Goal: Leave review/rating: Leave review/rating

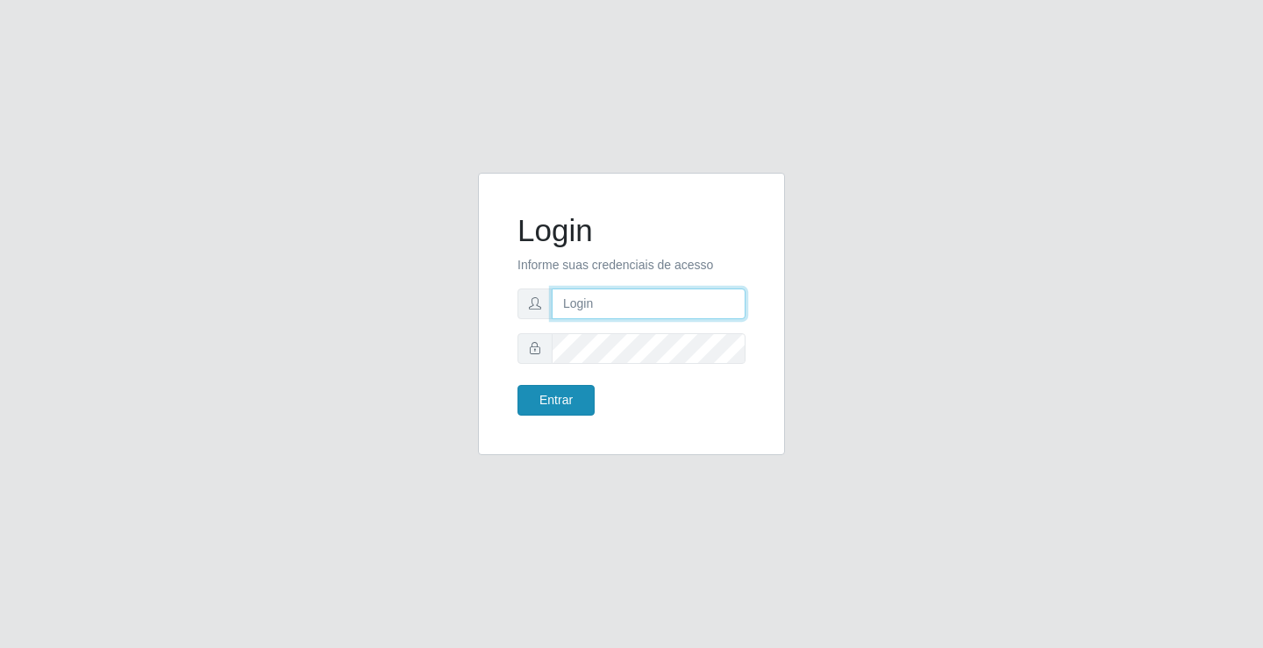
type input "[EMAIL_ADDRESS][DOMAIN_NAME]"
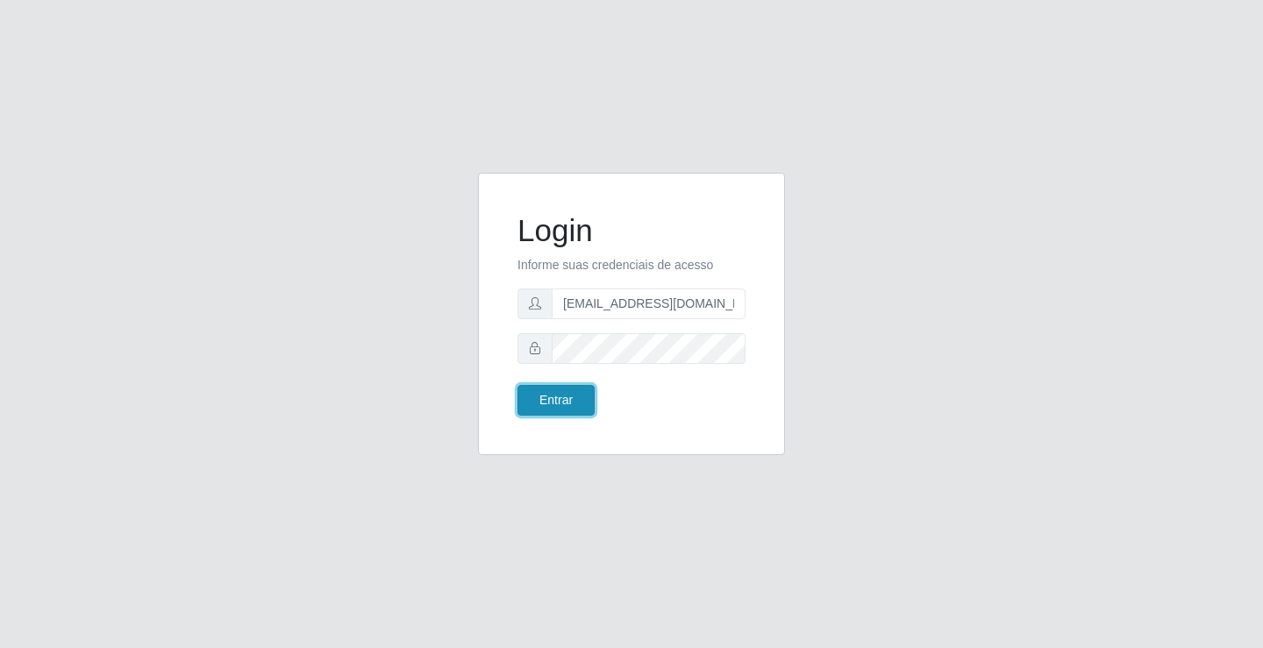
click at [532, 394] on button "Entrar" at bounding box center [555, 400] width 77 height 31
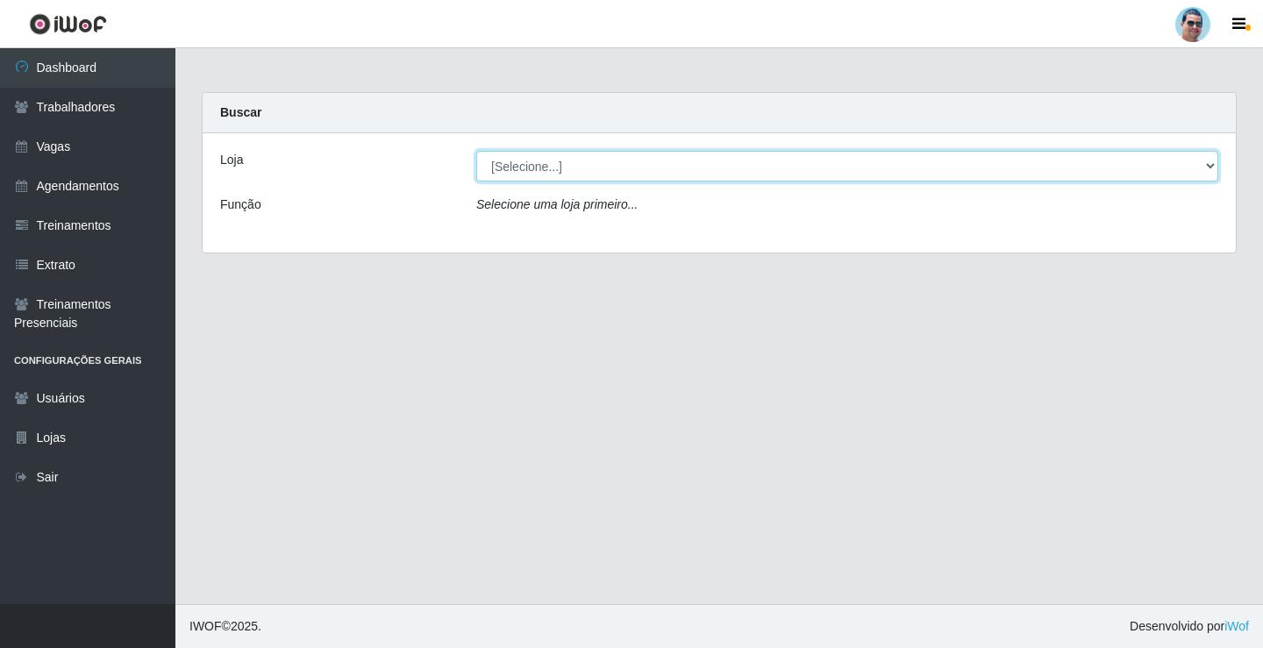
click at [551, 163] on select "[Selecione...] Mercadinho Extrabom" at bounding box center [847, 166] width 742 height 31
select select "175"
click at [476, 151] on select "[Selecione...] Mercadinho Extrabom" at bounding box center [847, 166] width 742 height 31
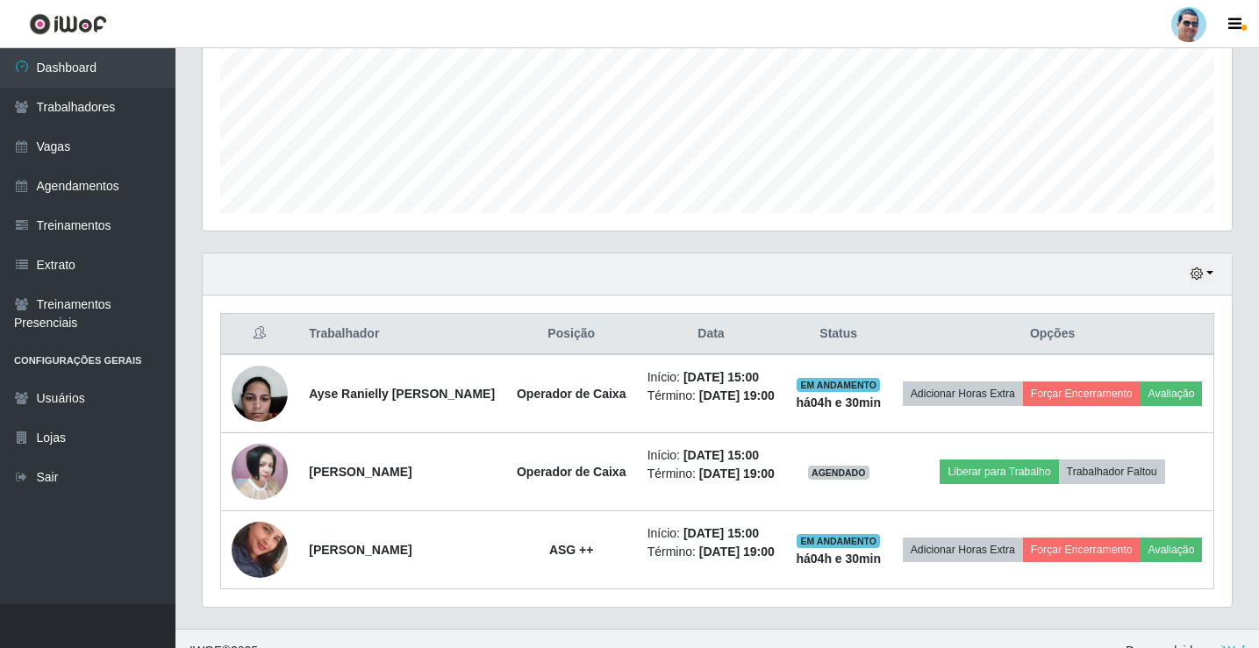
scroll to position [478, 0]
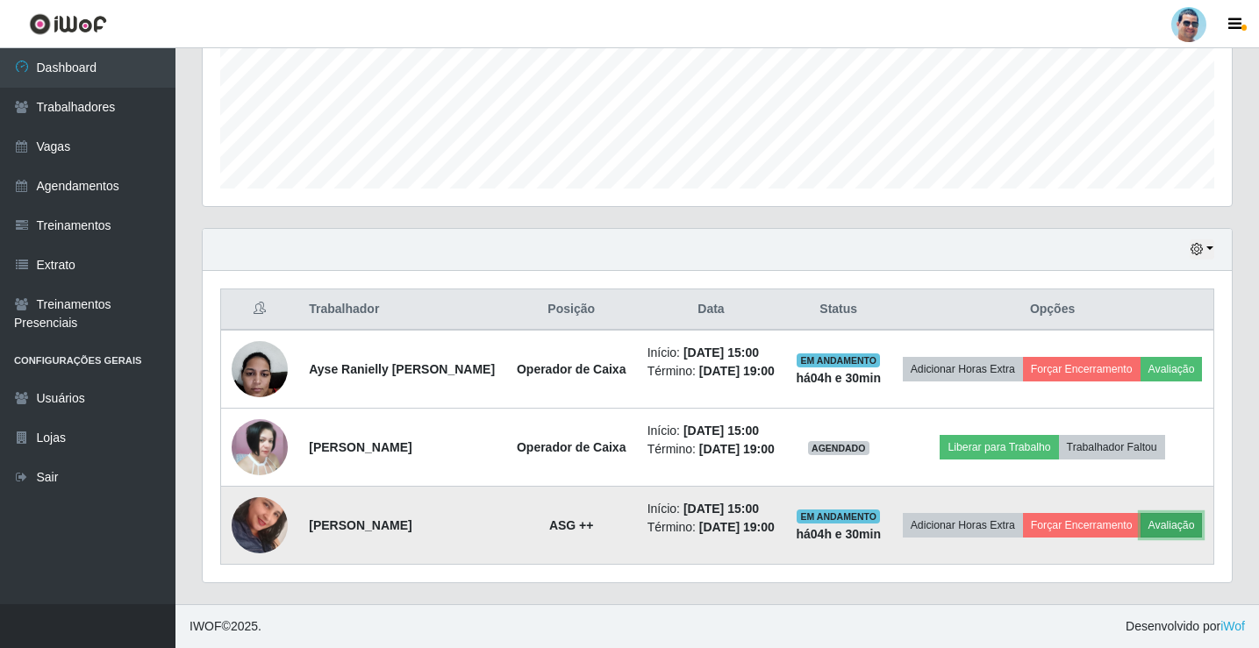
click at [1140, 537] on button "Avaliação" at bounding box center [1171, 525] width 62 height 25
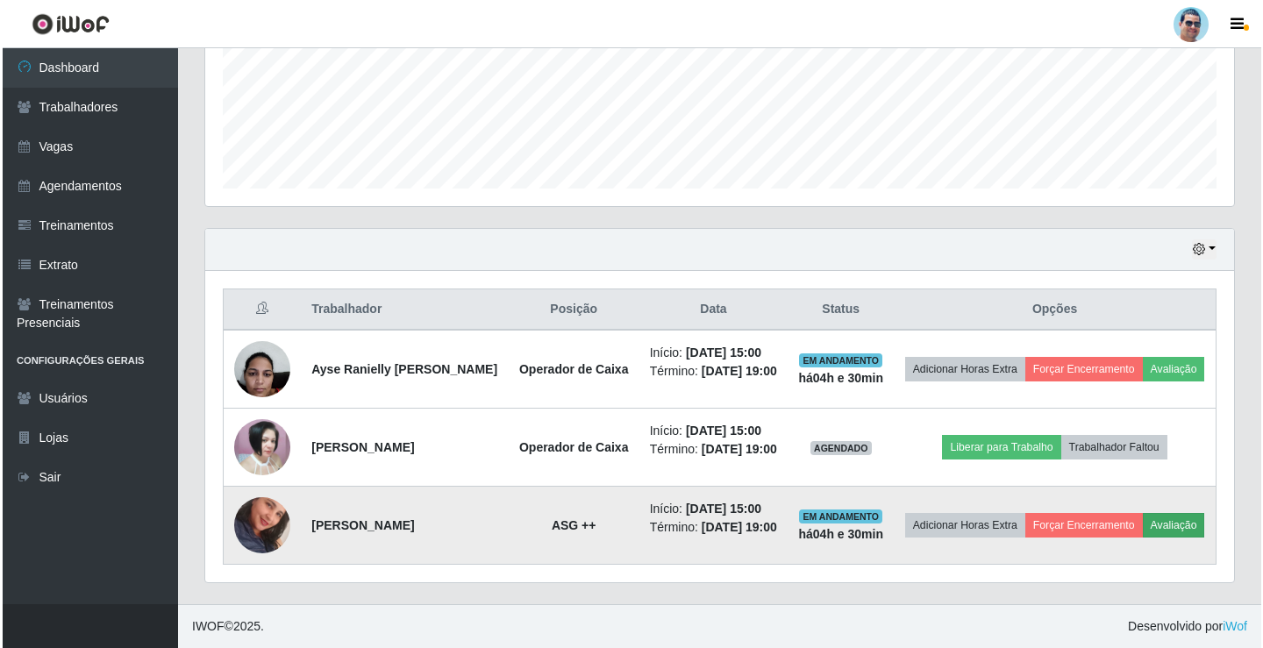
scroll to position [364, 1020]
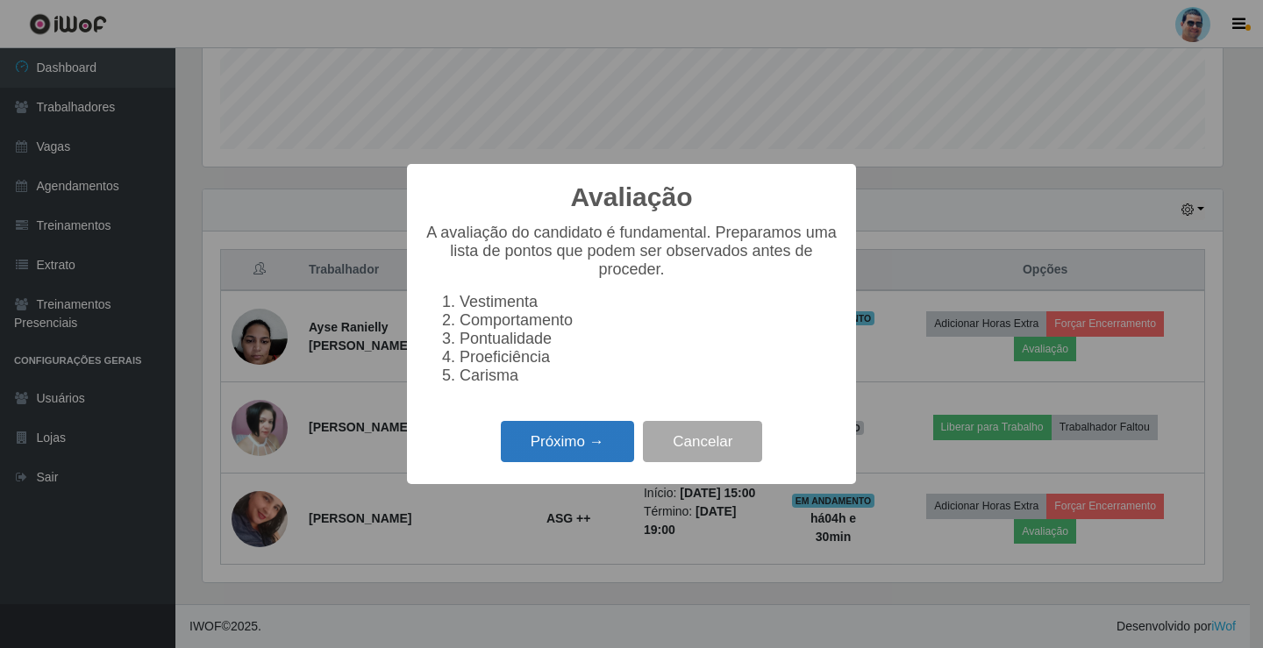
click at [539, 450] on button "Próximo →" at bounding box center [567, 441] width 133 height 41
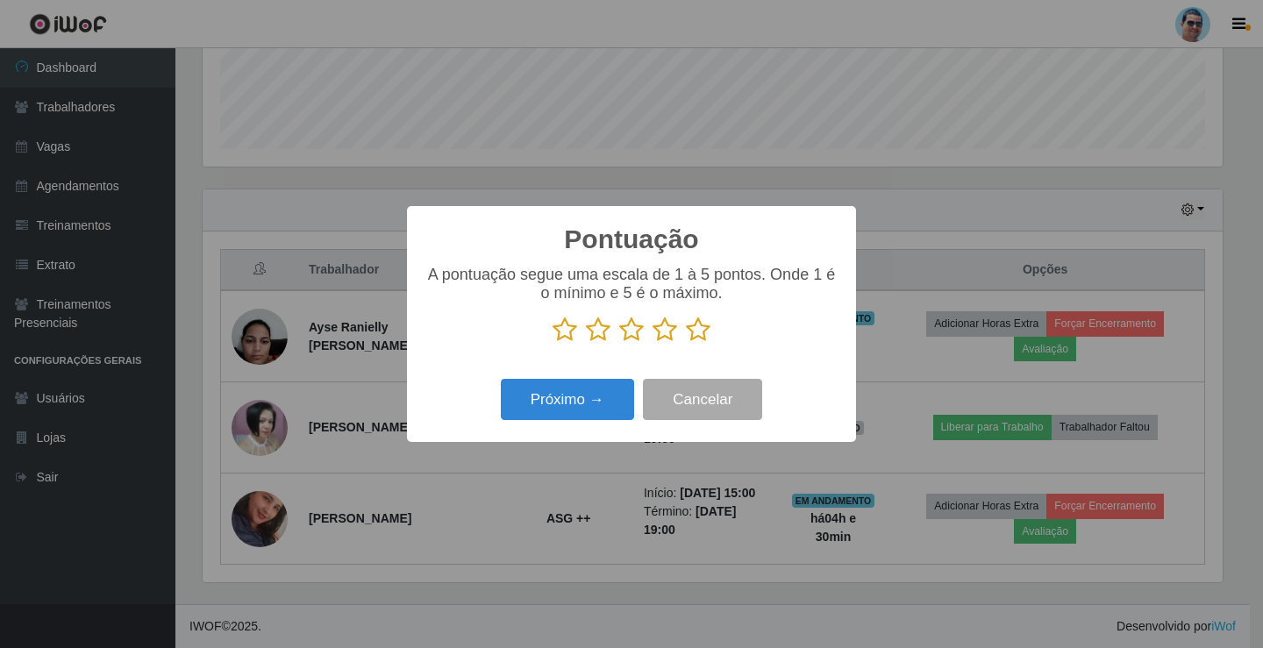
scroll to position [876739, 876083]
click at [555, 332] on icon at bounding box center [565, 330] width 25 height 26
click at [553, 343] on input "radio" at bounding box center [553, 343] width 0 height 0
click at [580, 407] on button "Próximo →" at bounding box center [567, 399] width 133 height 41
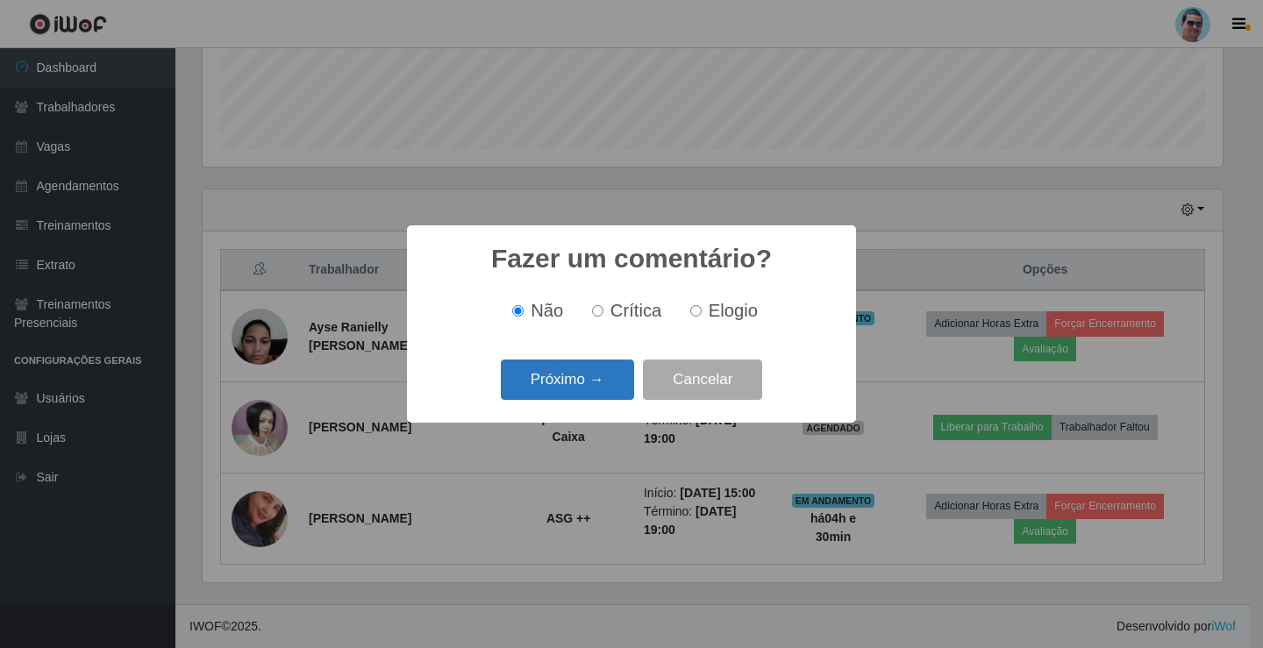
click at [580, 378] on button "Próximo →" at bounding box center [567, 380] width 133 height 41
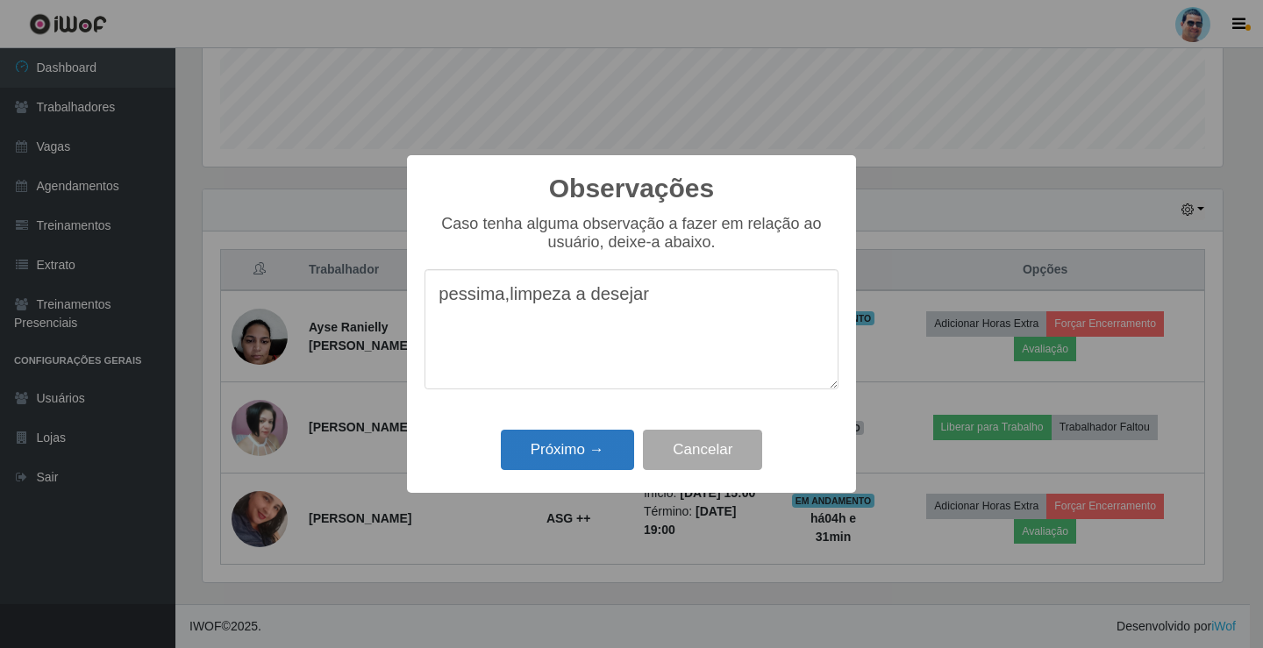
type textarea "pessima,limpeza a desejar"
click at [582, 448] on button "Próximo →" at bounding box center [567, 450] width 133 height 41
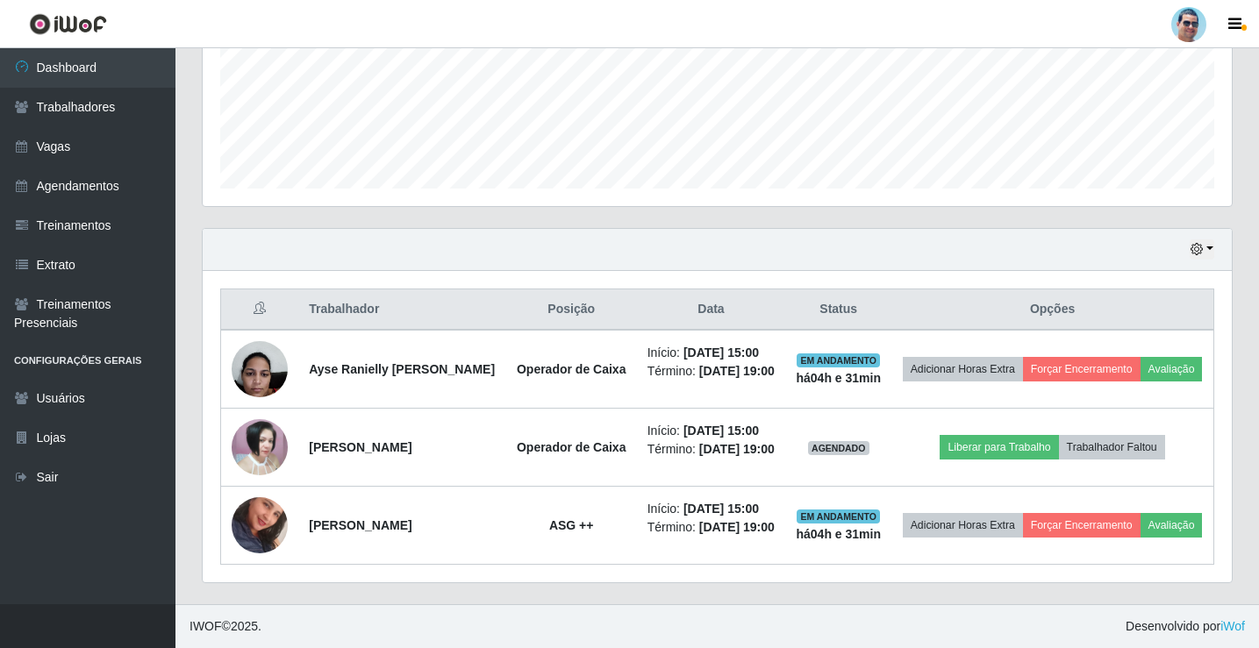
scroll to position [364, 1029]
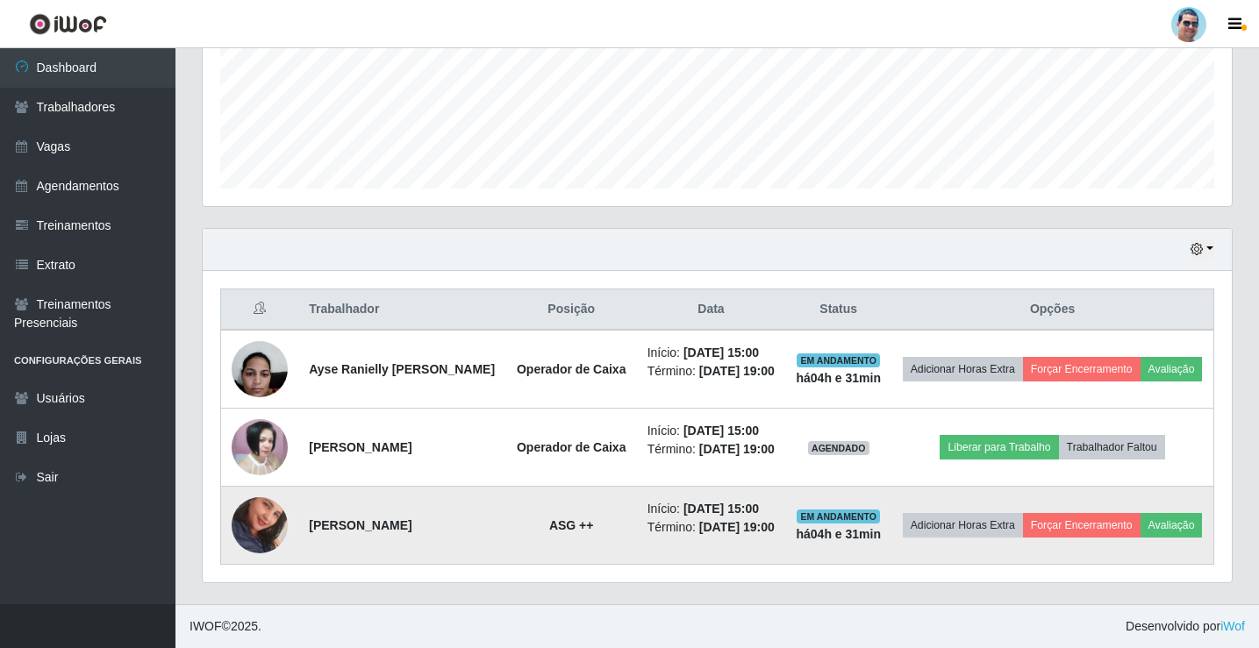
drag, startPoint x: 308, startPoint y: 510, endPoint x: 492, endPoint y: 510, distance: 184.2
click at [492, 510] on td "[PERSON_NAME]" at bounding box center [402, 526] width 208 height 78
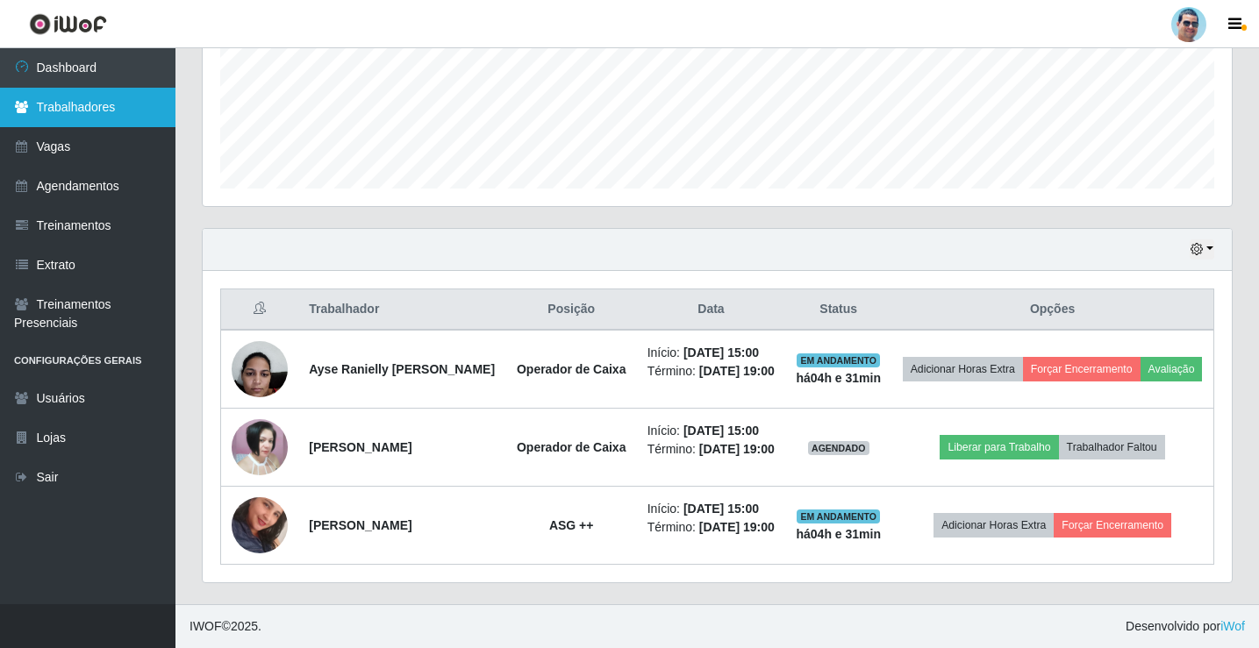
click at [165, 114] on link "Trabalhadores" at bounding box center [87, 107] width 175 height 39
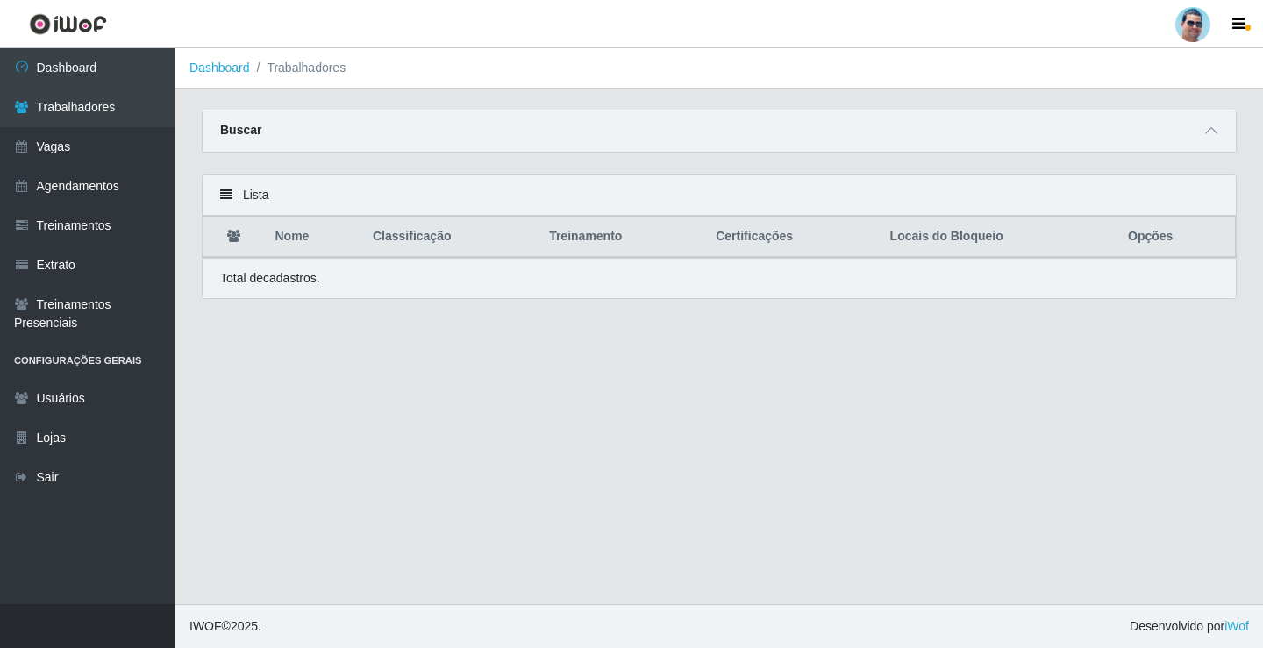
click at [589, 124] on div "Buscar" at bounding box center [719, 132] width 1033 height 42
click at [1213, 129] on icon at bounding box center [1211, 131] width 12 height 12
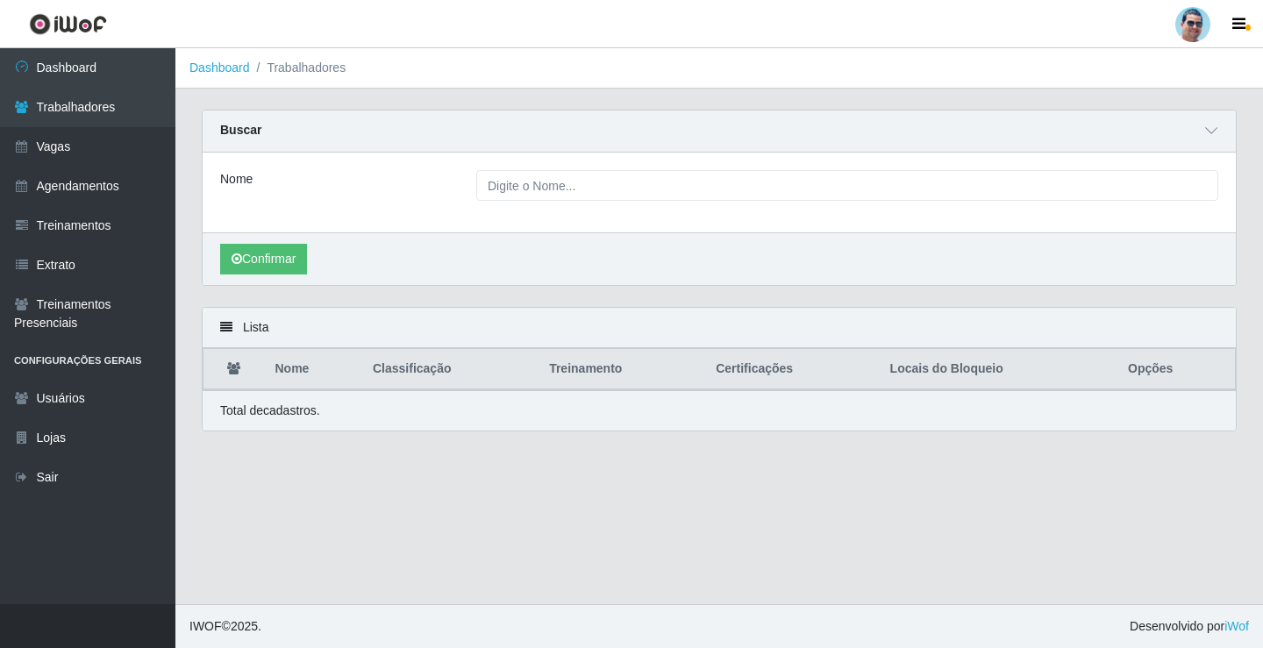
click at [647, 169] on div "Nome" at bounding box center [719, 193] width 1033 height 80
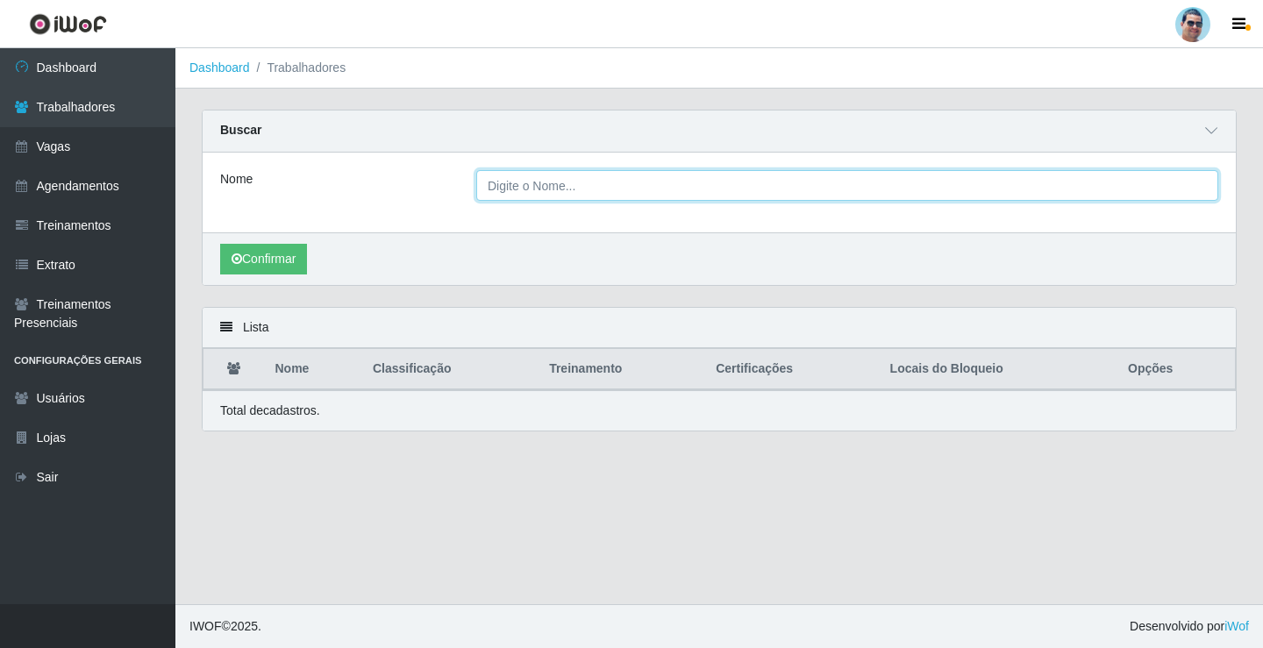
click at [646, 182] on input "Nome" at bounding box center [847, 185] width 742 height 31
paste input "2525.0859.0088.9500.2369.5500.2000.0028.7511.0092.2273"
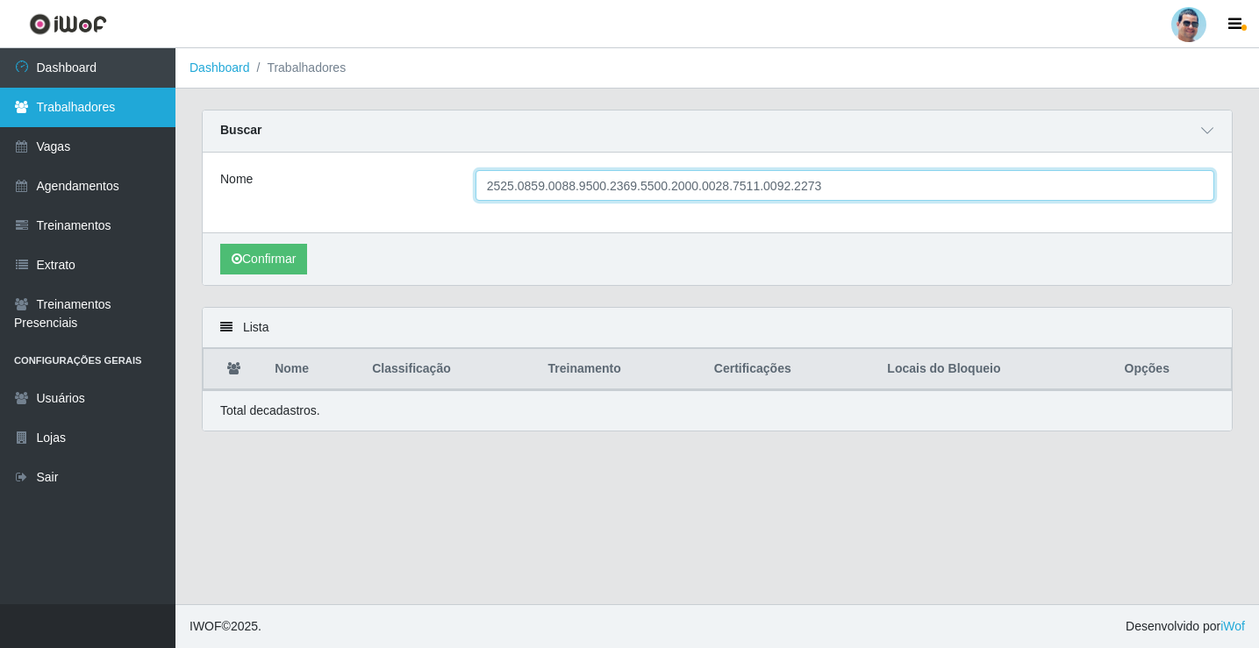
type input "2525.0859.0088.9500.2369.5500.2000.0028.7511.0092.2273"
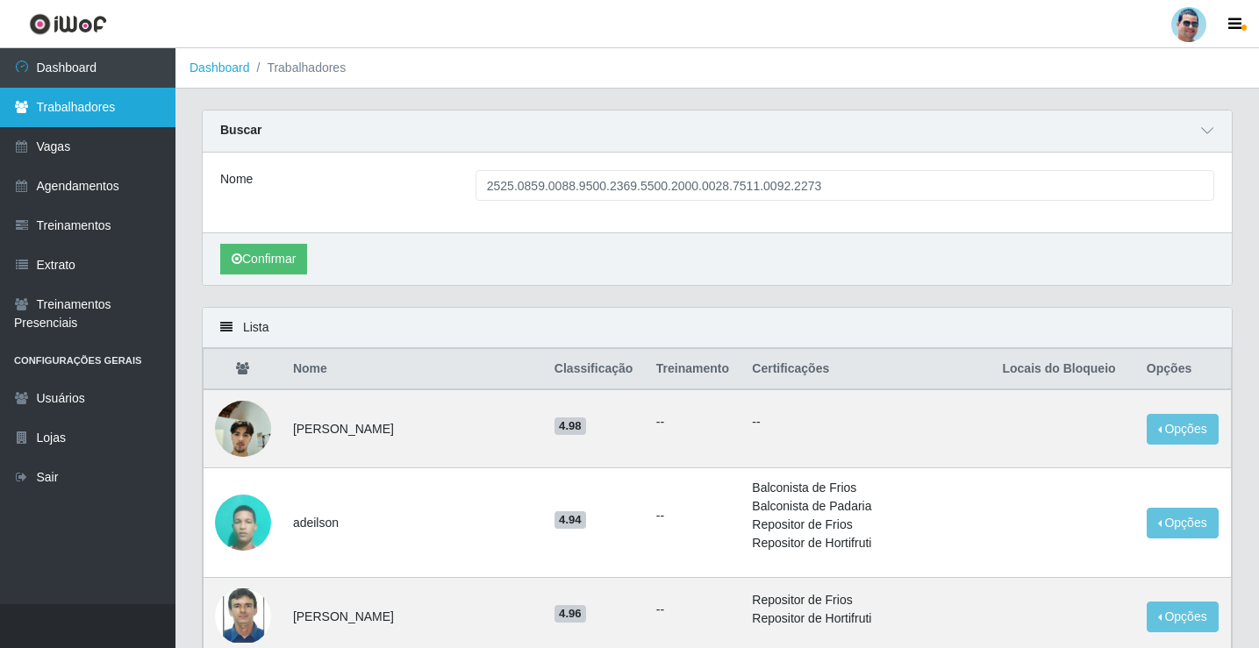
click at [118, 106] on link "Trabalhadores" at bounding box center [87, 107] width 175 height 39
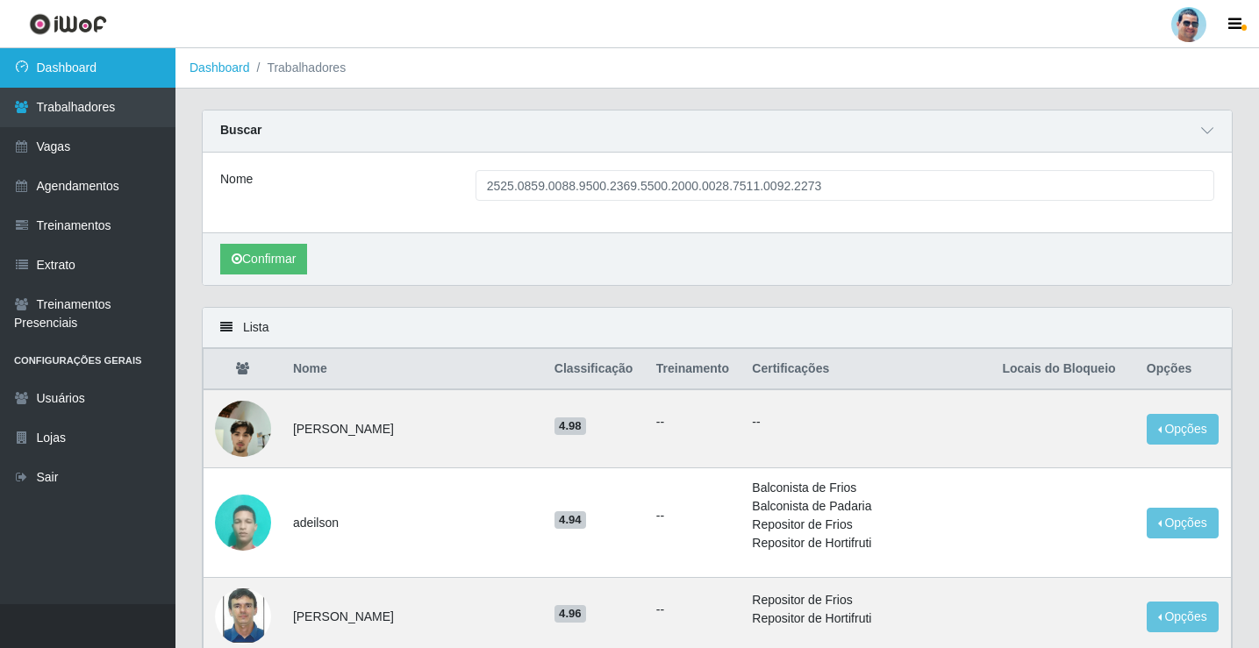
click at [127, 60] on link "Dashboard" at bounding box center [87, 67] width 175 height 39
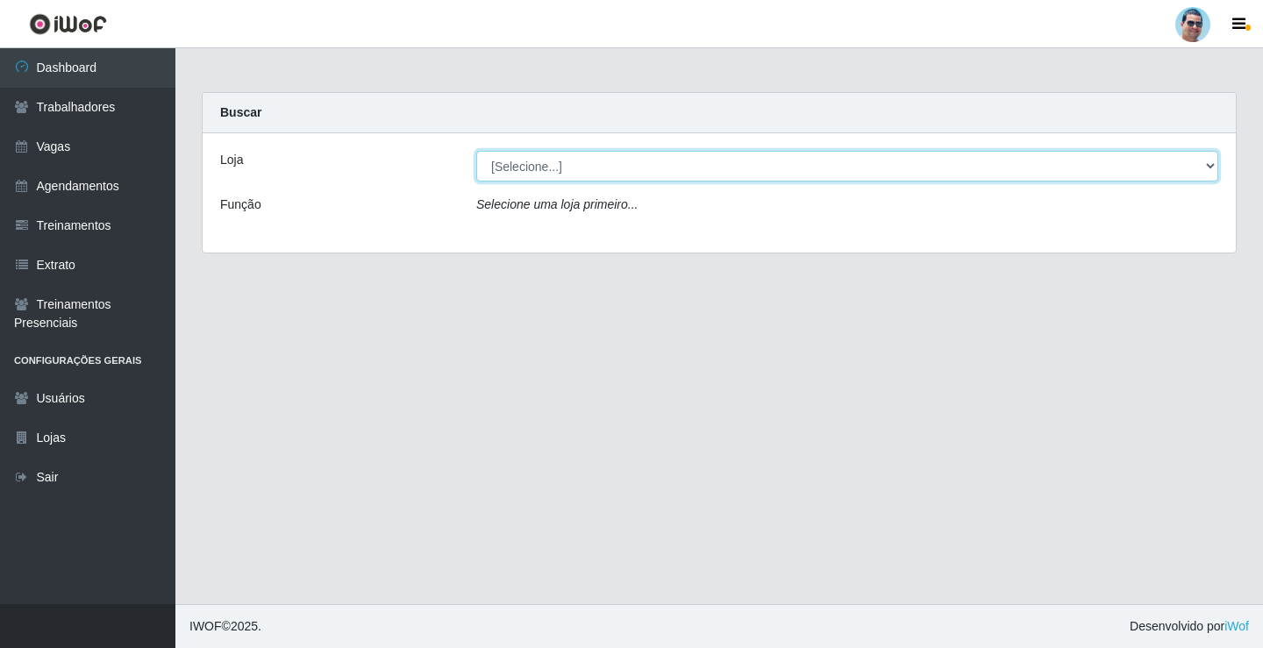
click at [514, 167] on select "[Selecione...] Mercadinho Extrabom" at bounding box center [847, 166] width 742 height 31
select select "175"
click at [476, 151] on select "[Selecione...] Mercadinho Extrabom" at bounding box center [847, 166] width 742 height 31
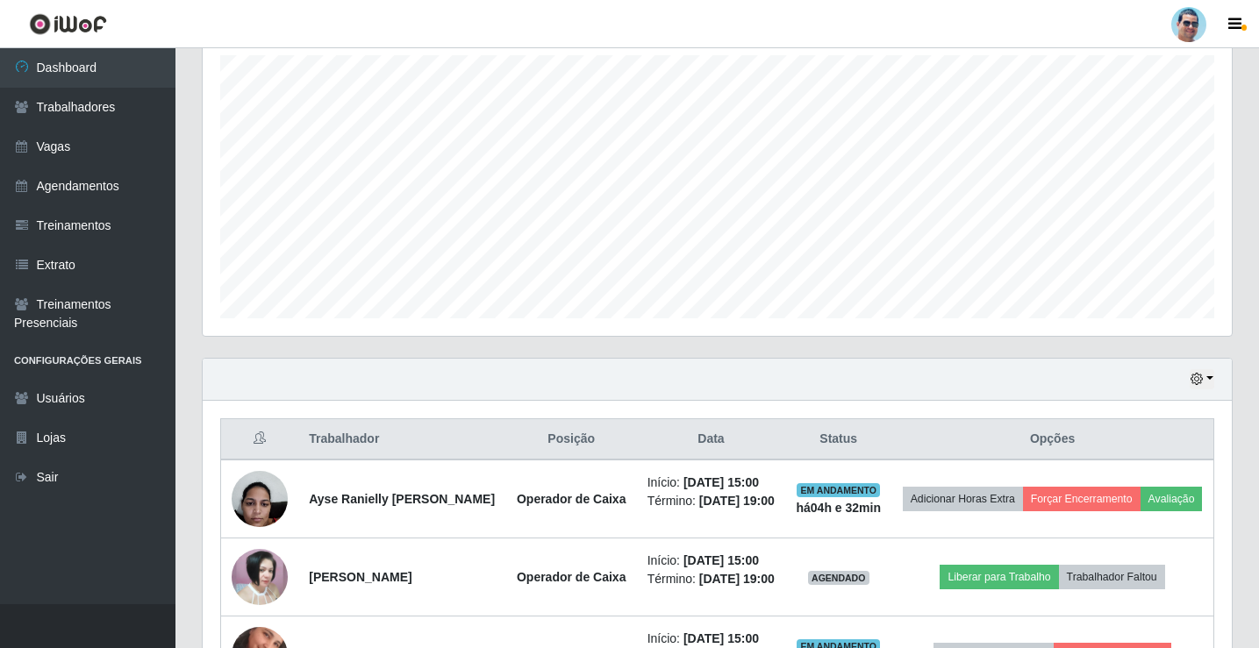
scroll to position [478, 0]
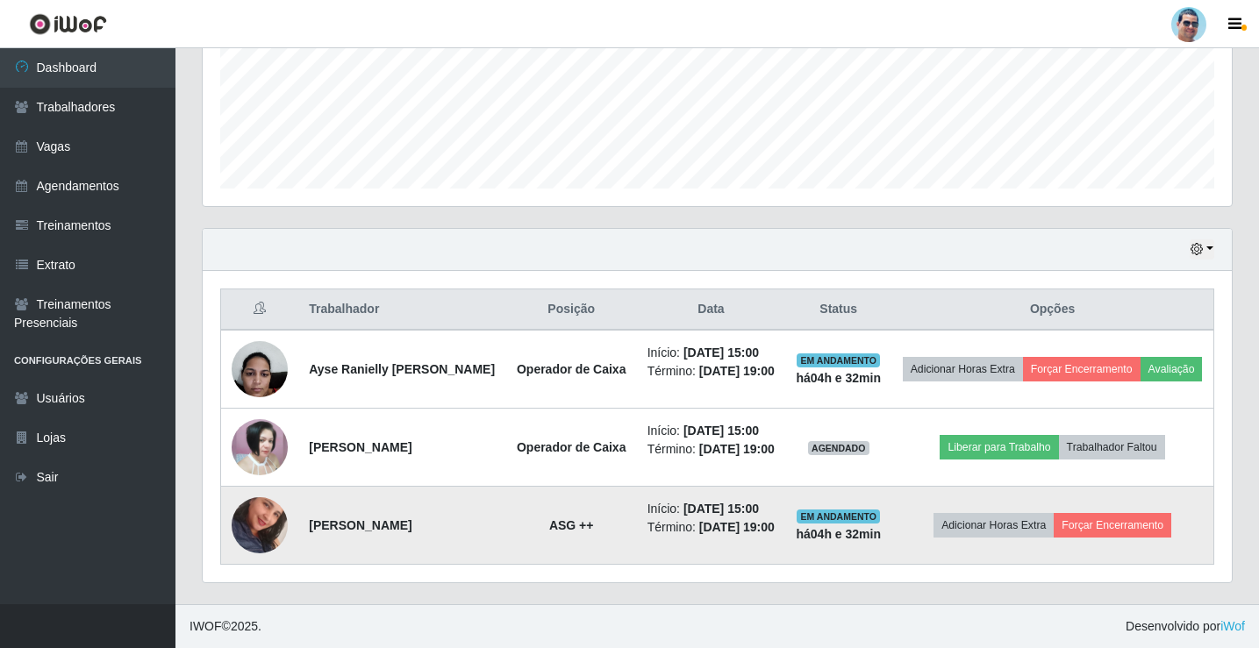
drag, startPoint x: 307, startPoint y: 508, endPoint x: 484, endPoint y: 503, distance: 177.2
click at [484, 503] on td "[PERSON_NAME]" at bounding box center [402, 526] width 208 height 78
copy strong "[PERSON_NAME]"
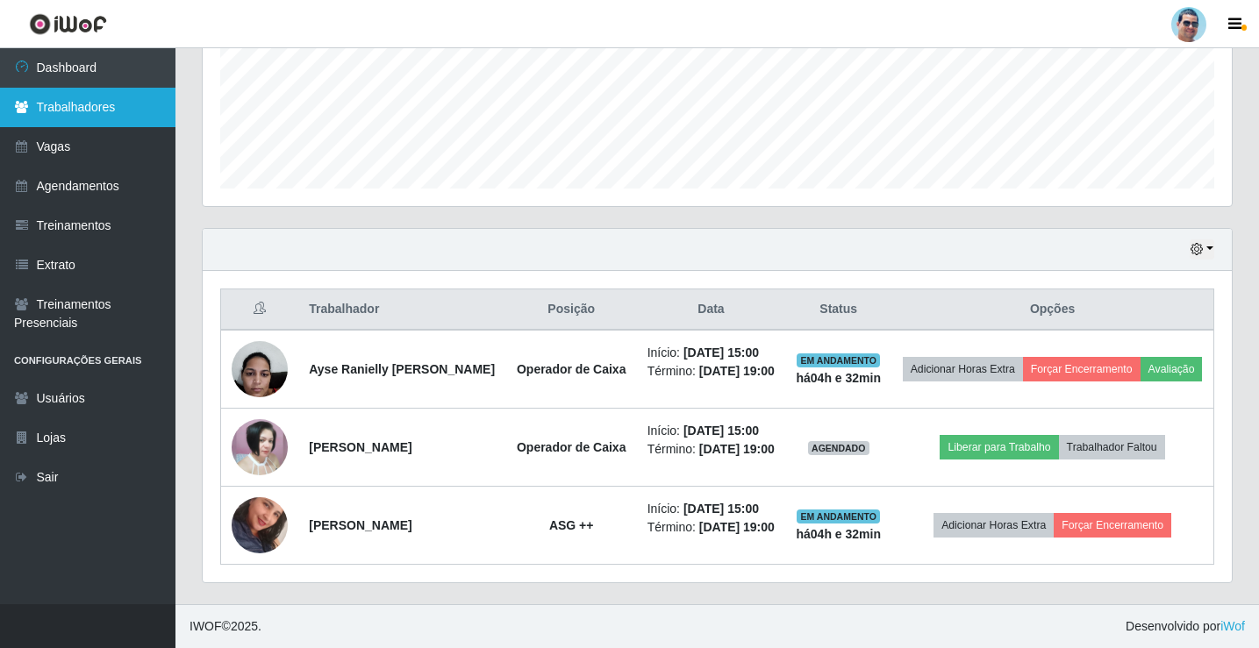
click at [89, 107] on link "Trabalhadores" at bounding box center [87, 107] width 175 height 39
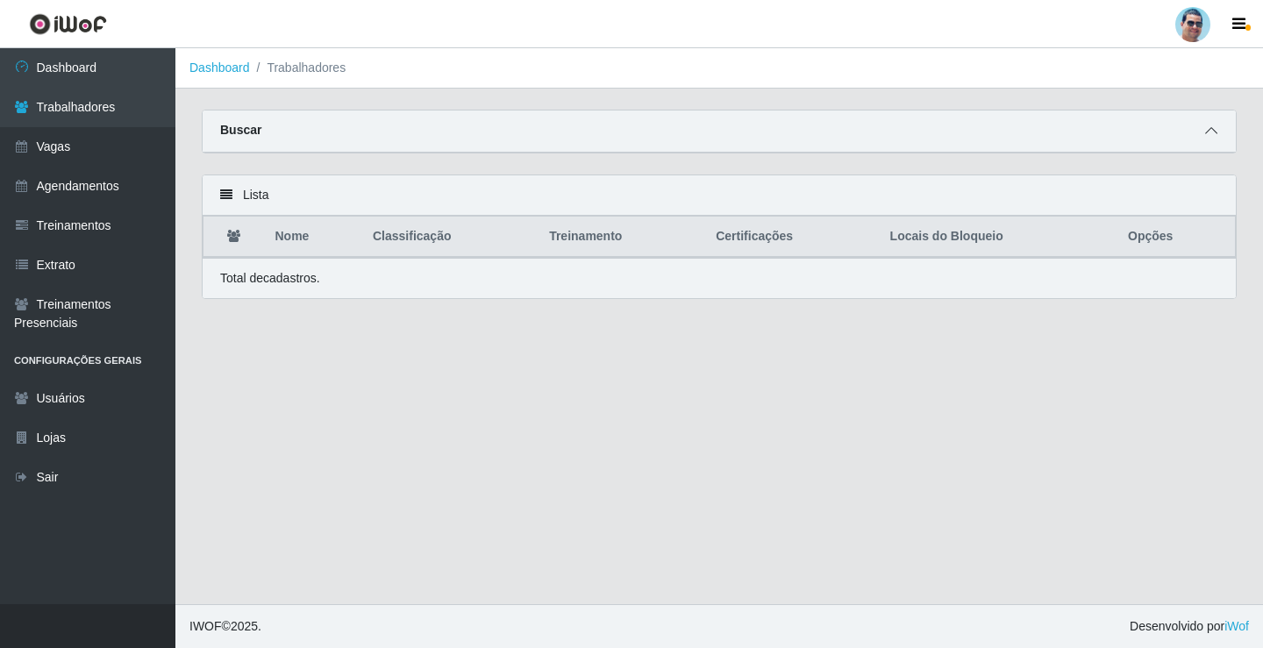
click at [1209, 127] on icon at bounding box center [1211, 131] width 12 height 12
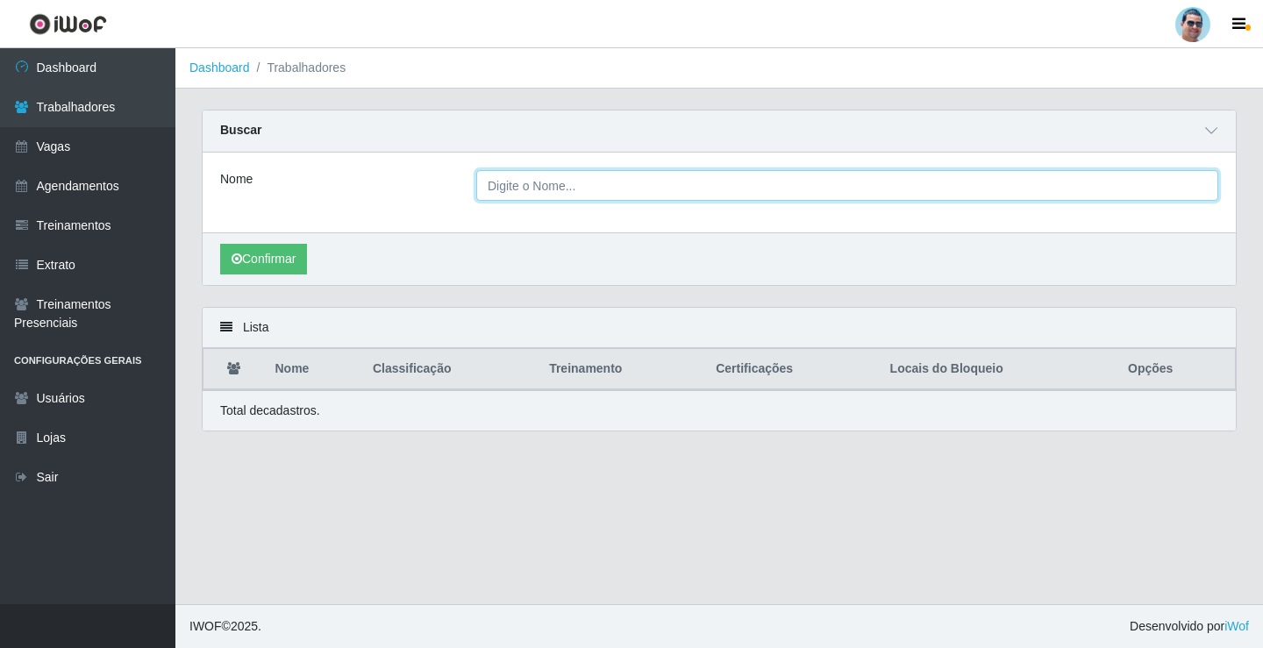
click at [575, 182] on input "Nome" at bounding box center [847, 185] width 742 height 31
paste input "[PERSON_NAME]"
type input "[PERSON_NAME]"
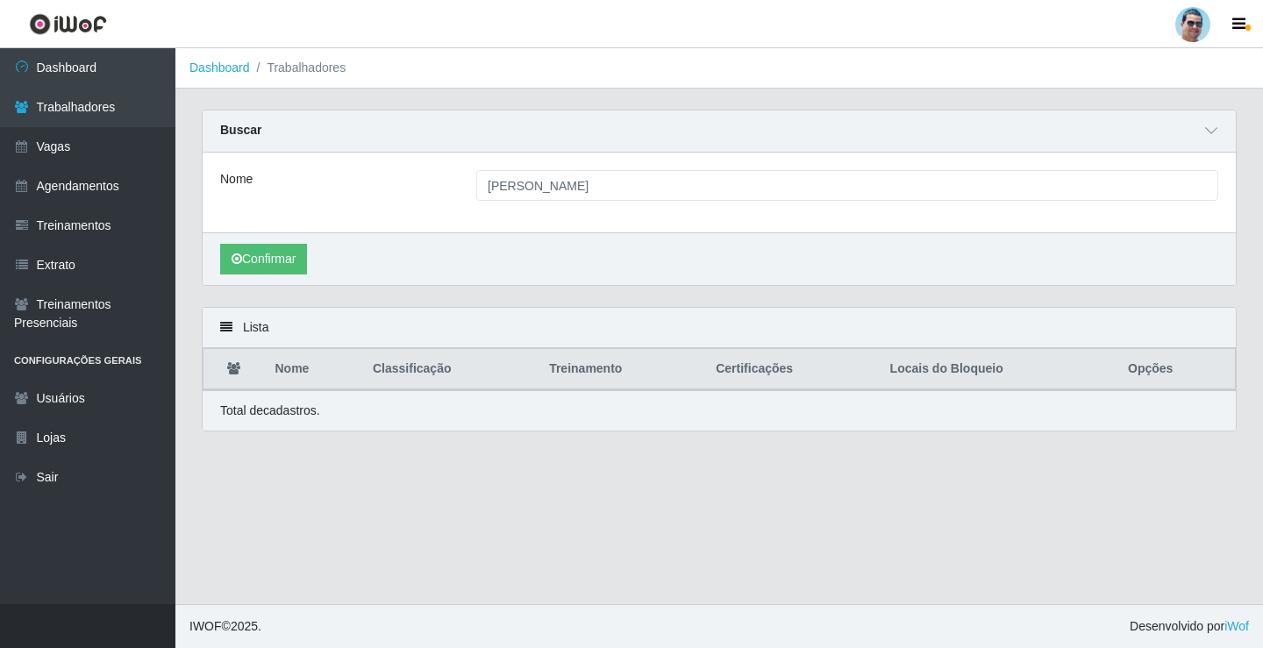
click at [621, 387] on th "Treinamento" at bounding box center [622, 369] width 167 height 41
click at [261, 269] on button "Confirmar" at bounding box center [263, 259] width 87 height 31
click at [280, 266] on button "Confirmar" at bounding box center [263, 259] width 87 height 31
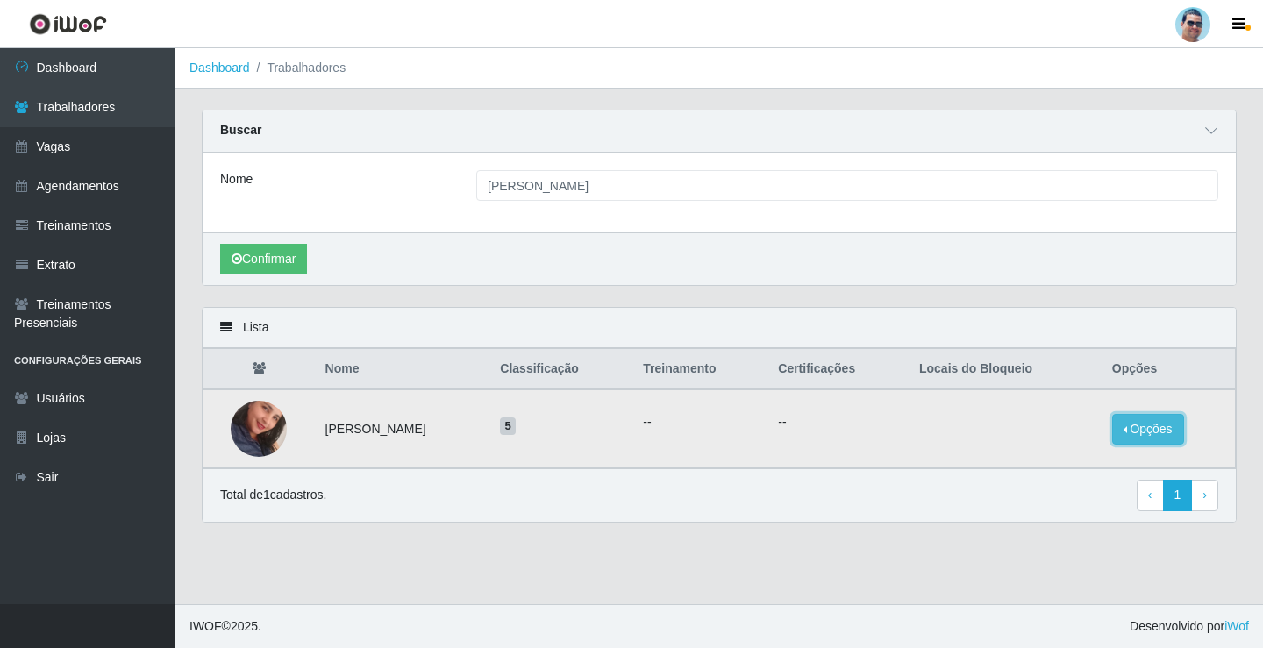
click at [1132, 423] on button "Opções" at bounding box center [1148, 429] width 72 height 31
click at [1078, 417] on button "Bloquear - Empresa" at bounding box center [1038, 409] width 141 height 37
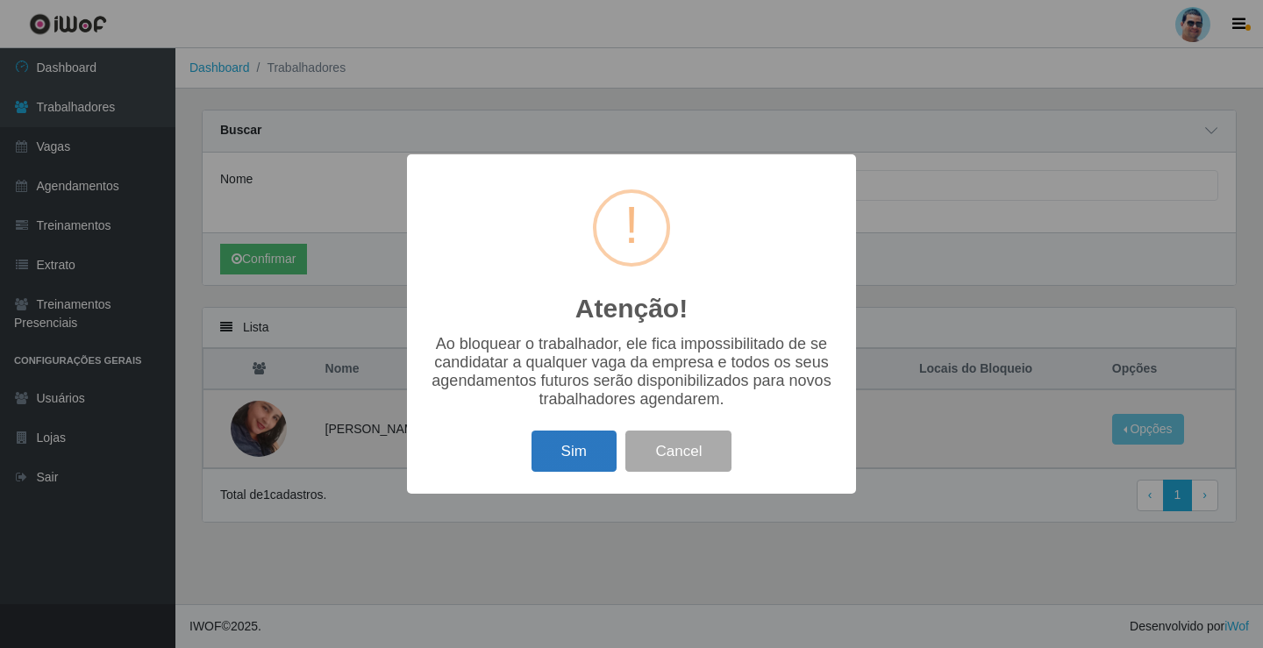
click at [576, 447] on button "Sim" at bounding box center [574, 451] width 85 height 41
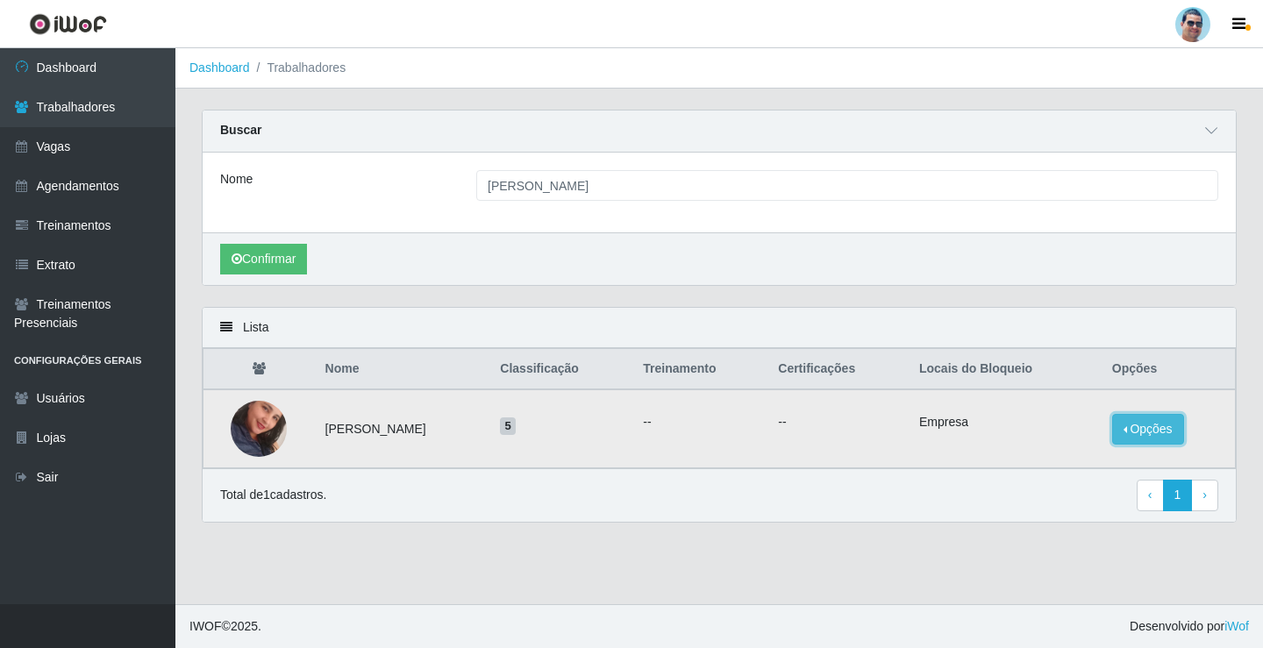
click at [1156, 425] on button "Opções" at bounding box center [1148, 429] width 72 height 31
click at [1057, 453] on button "Bloquear - Loja" at bounding box center [1028, 446] width 161 height 36
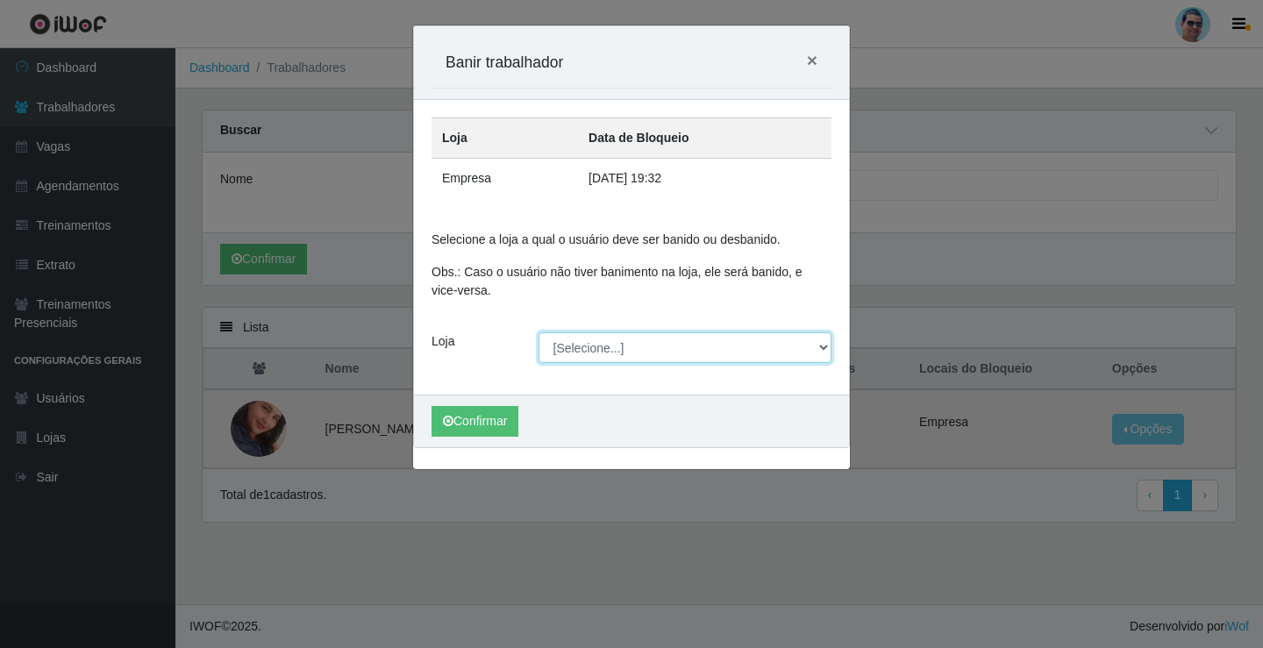
click at [583, 353] on select "[Selecione...] Mercadinho Extrabom" at bounding box center [686, 347] width 294 height 31
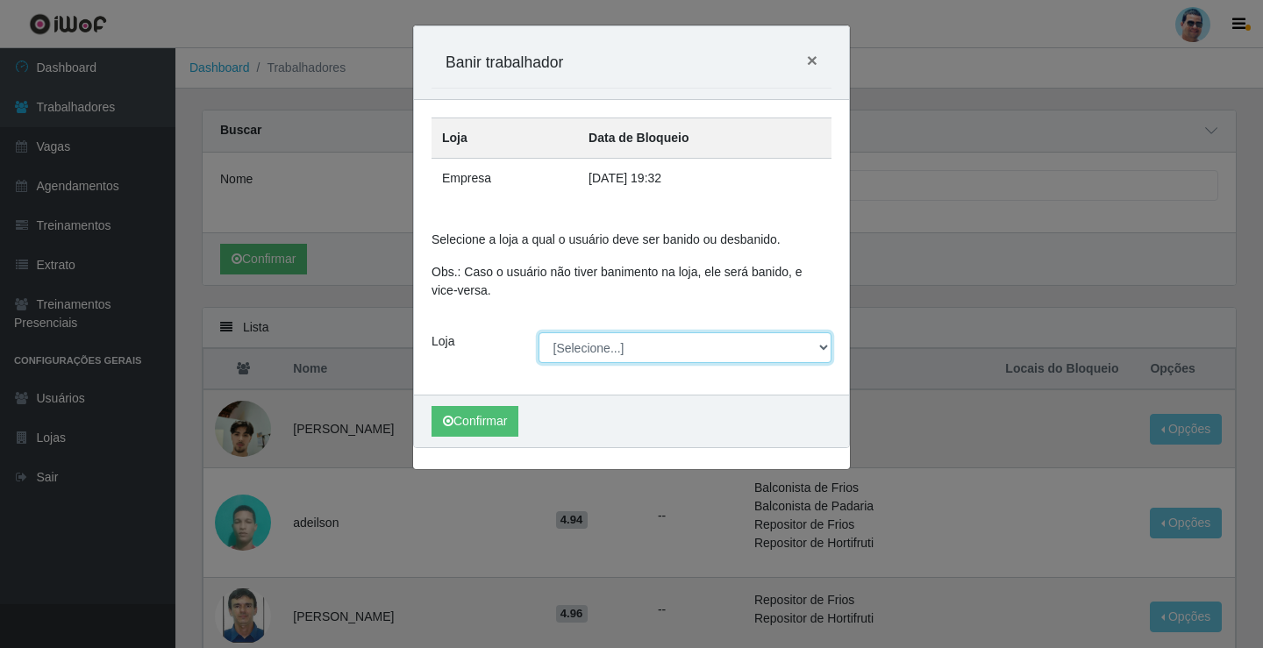
select select "175"
click at [539, 332] on select "[Selecione...] Mercadinho Extrabom" at bounding box center [686, 347] width 294 height 31
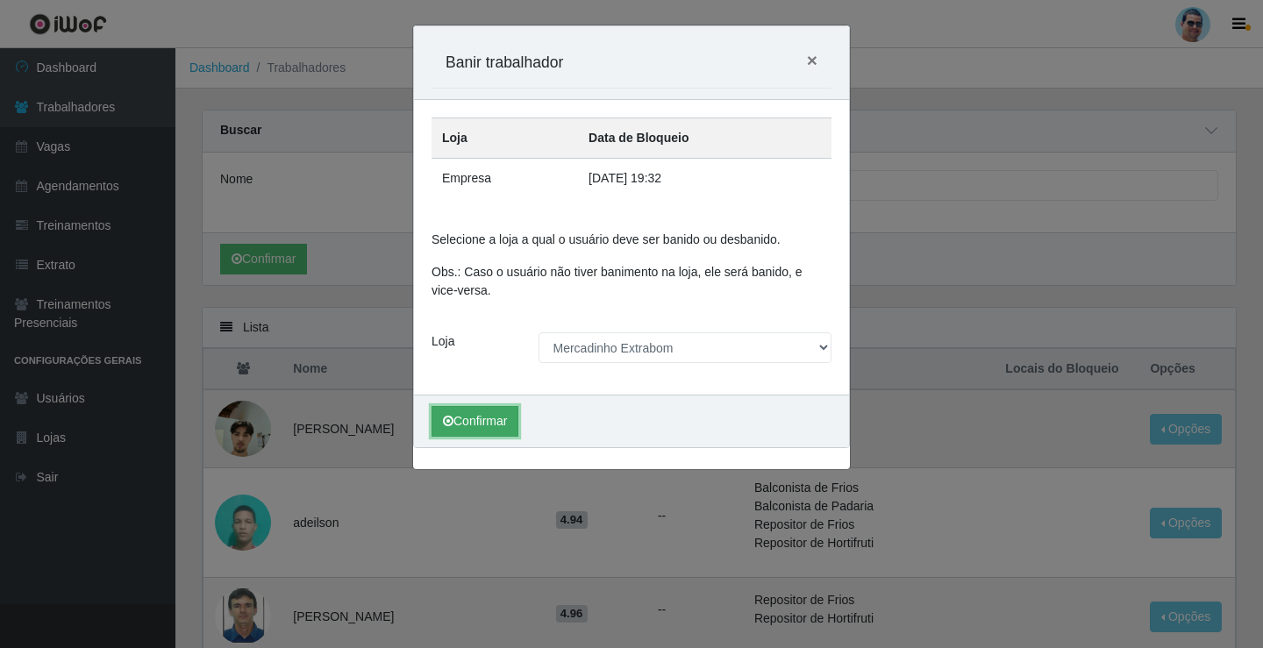
click at [481, 419] on button "Confirmar" at bounding box center [475, 421] width 87 height 31
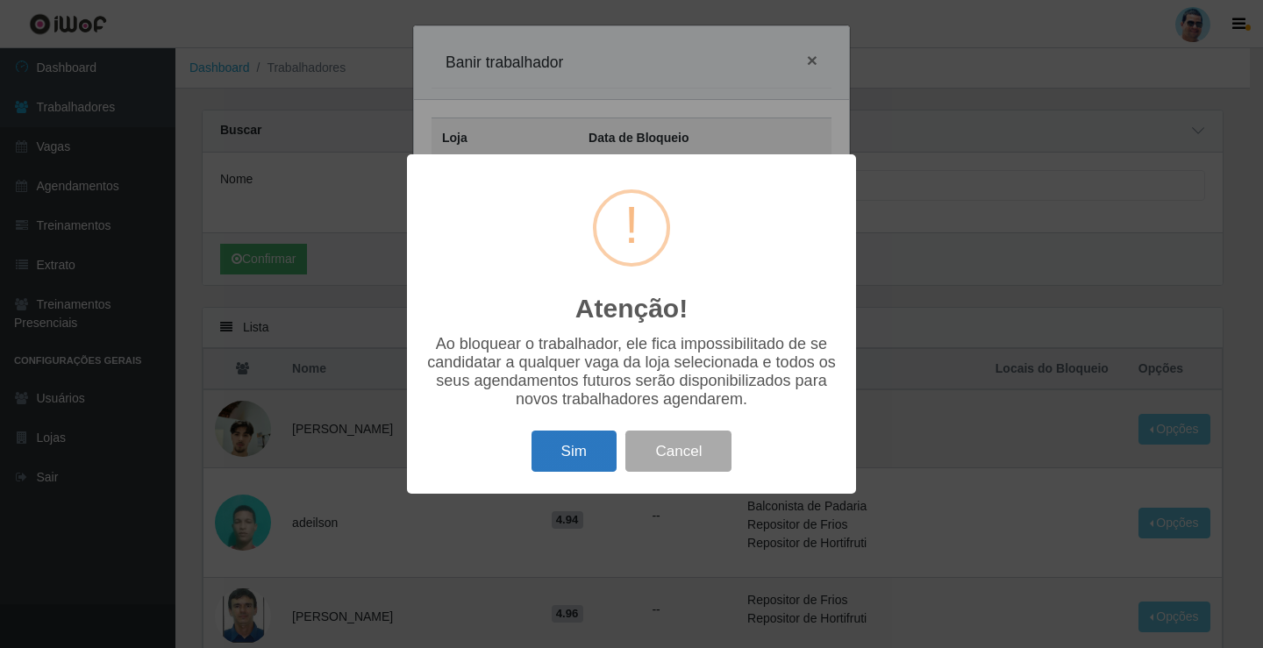
click at [560, 450] on button "Sim" at bounding box center [574, 451] width 85 height 41
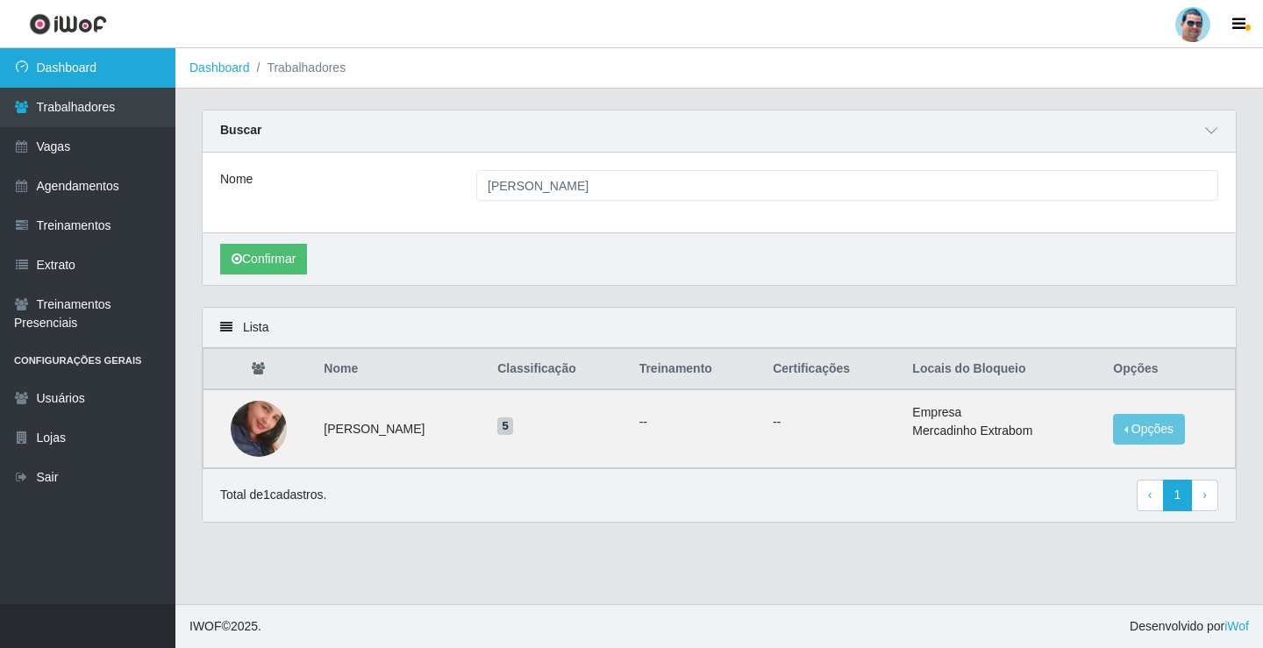
click at [105, 68] on link "Dashboard" at bounding box center [87, 67] width 175 height 39
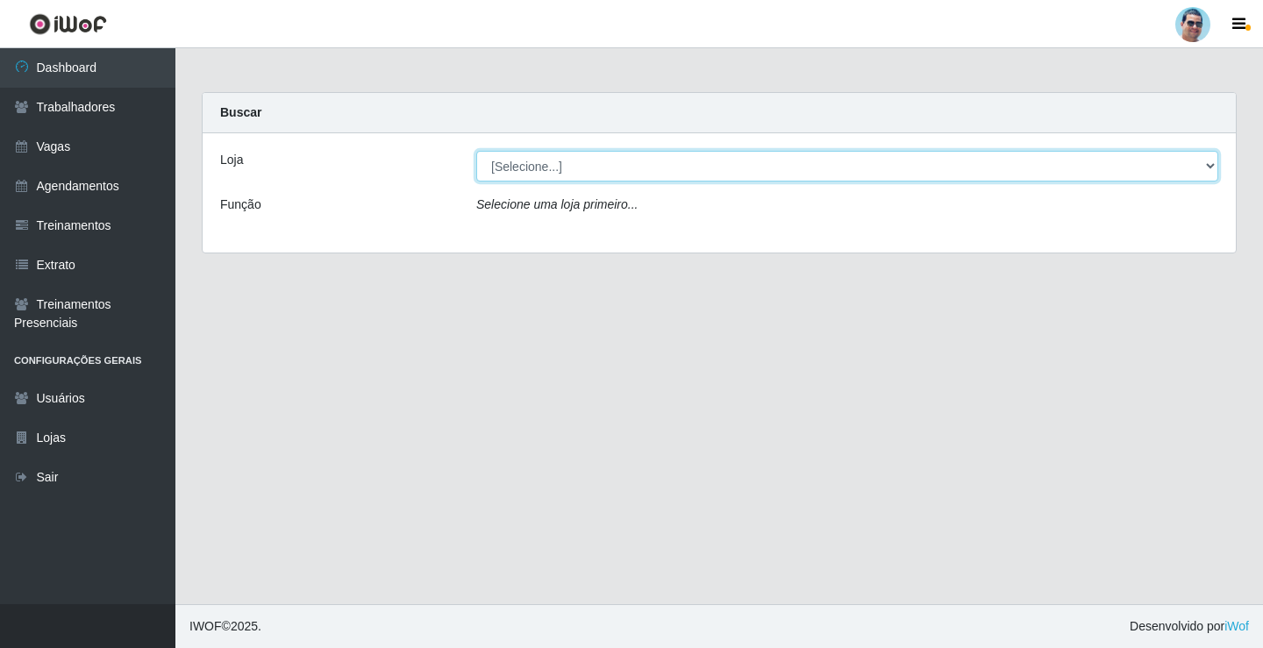
click at [551, 165] on select "[Selecione...] Mercadinho Extrabom" at bounding box center [847, 166] width 742 height 31
select select "175"
click at [476, 151] on select "[Selecione...] Mercadinho Extrabom" at bounding box center [847, 166] width 742 height 31
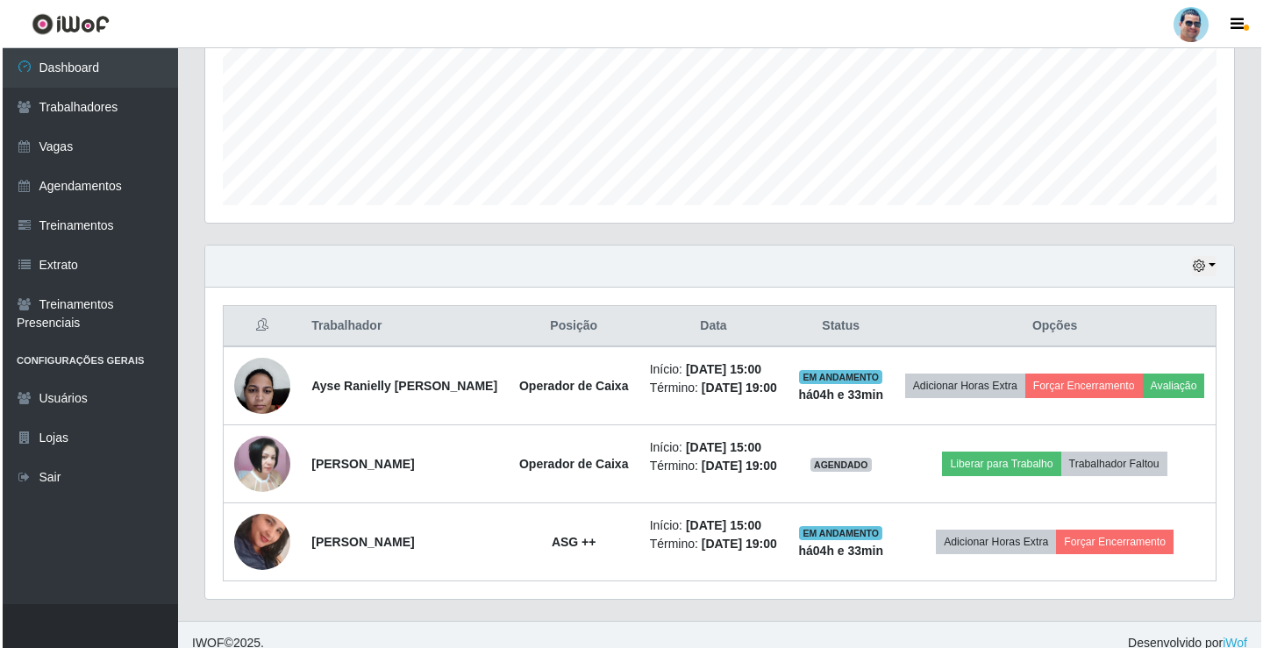
scroll to position [478, 0]
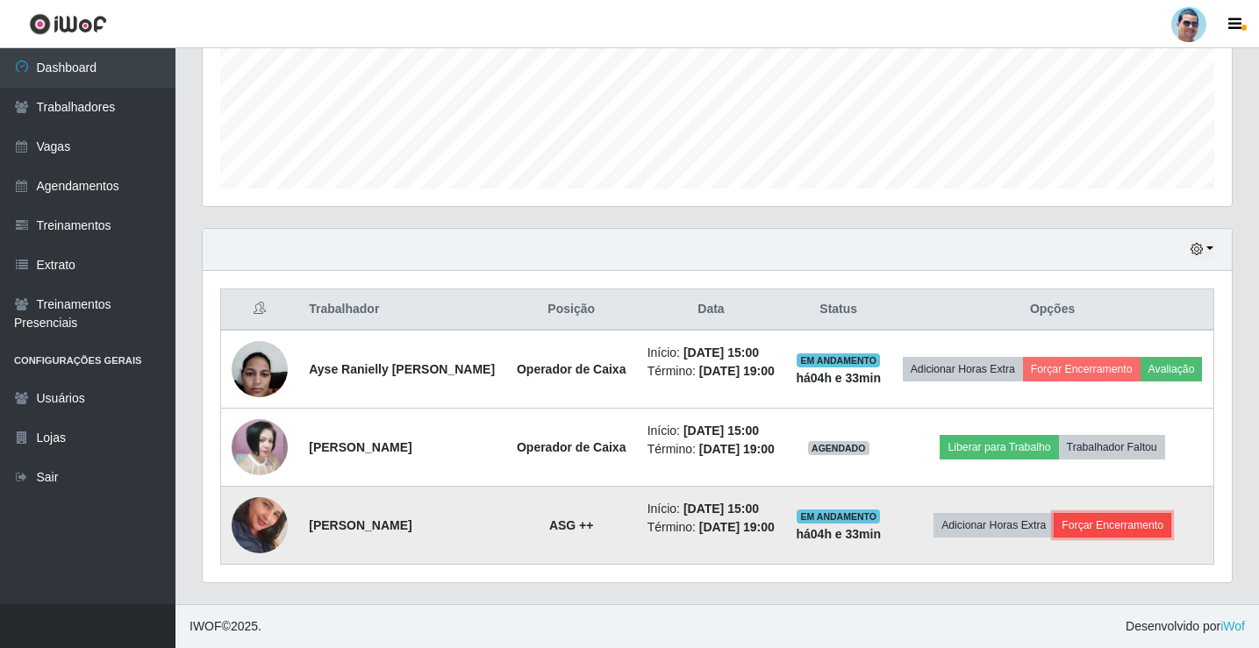
click at [1129, 519] on button "Forçar Encerramento" at bounding box center [1112, 525] width 118 height 25
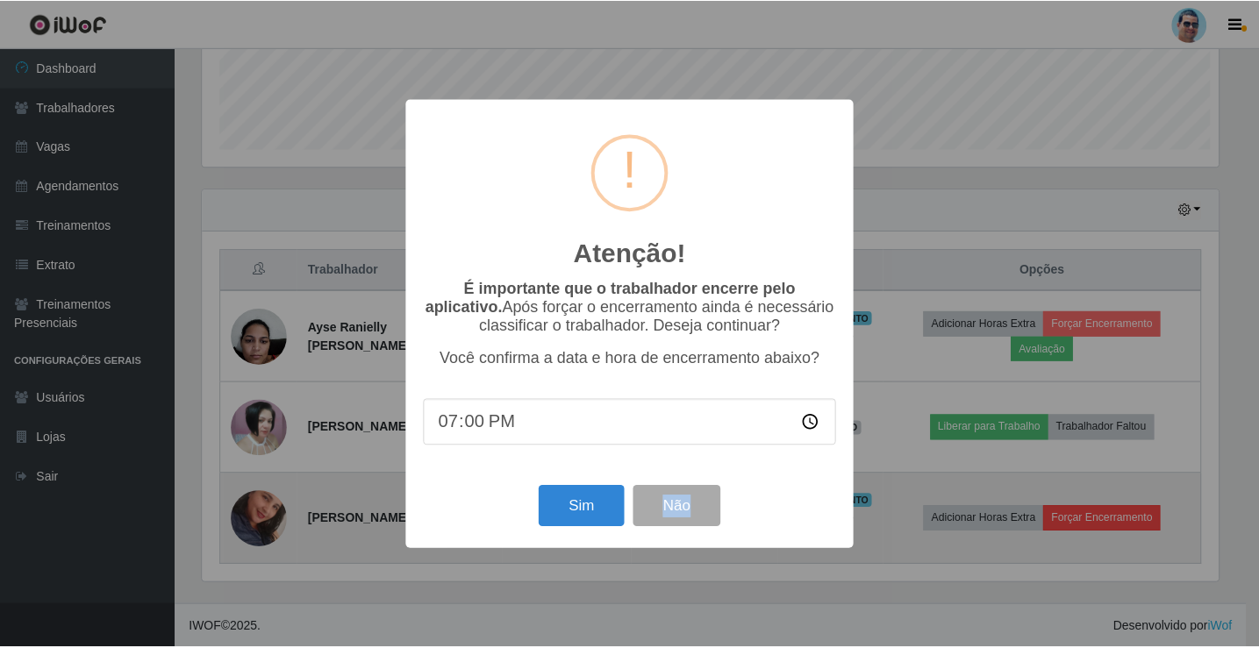
scroll to position [364, 1020]
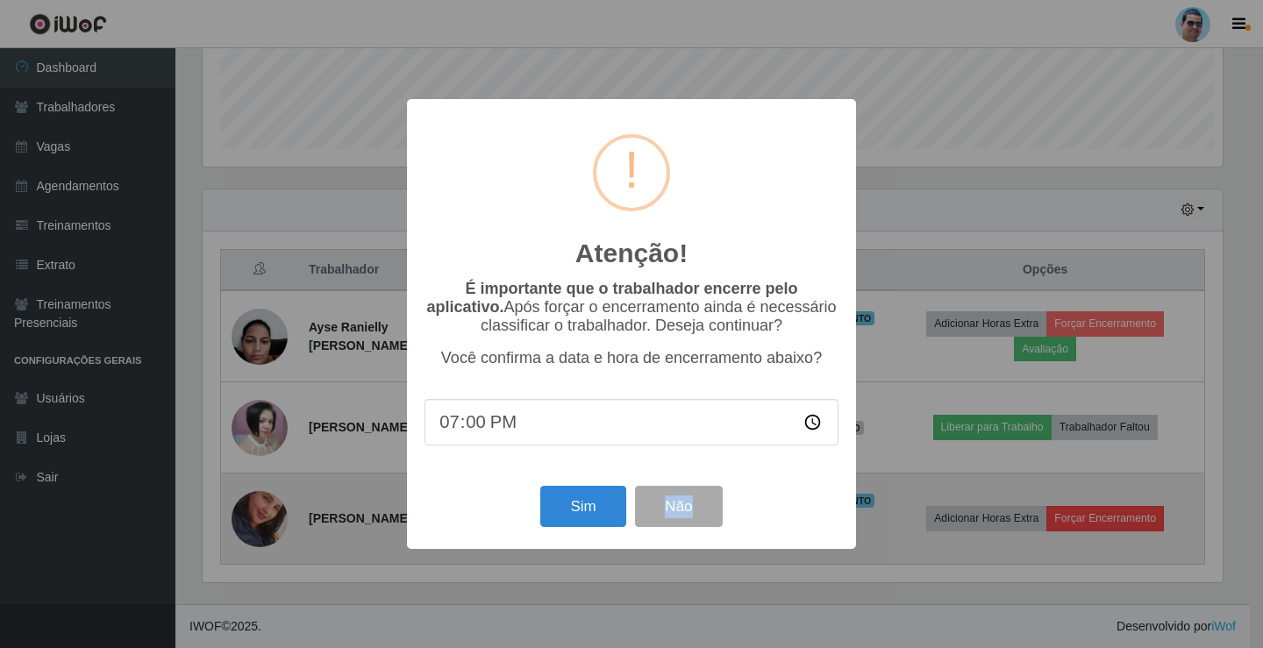
click at [1129, 519] on div "Atenção! × É importante que o trabalhador encerre pelo aplicativo. Após forçar …" at bounding box center [631, 324] width 1263 height 648
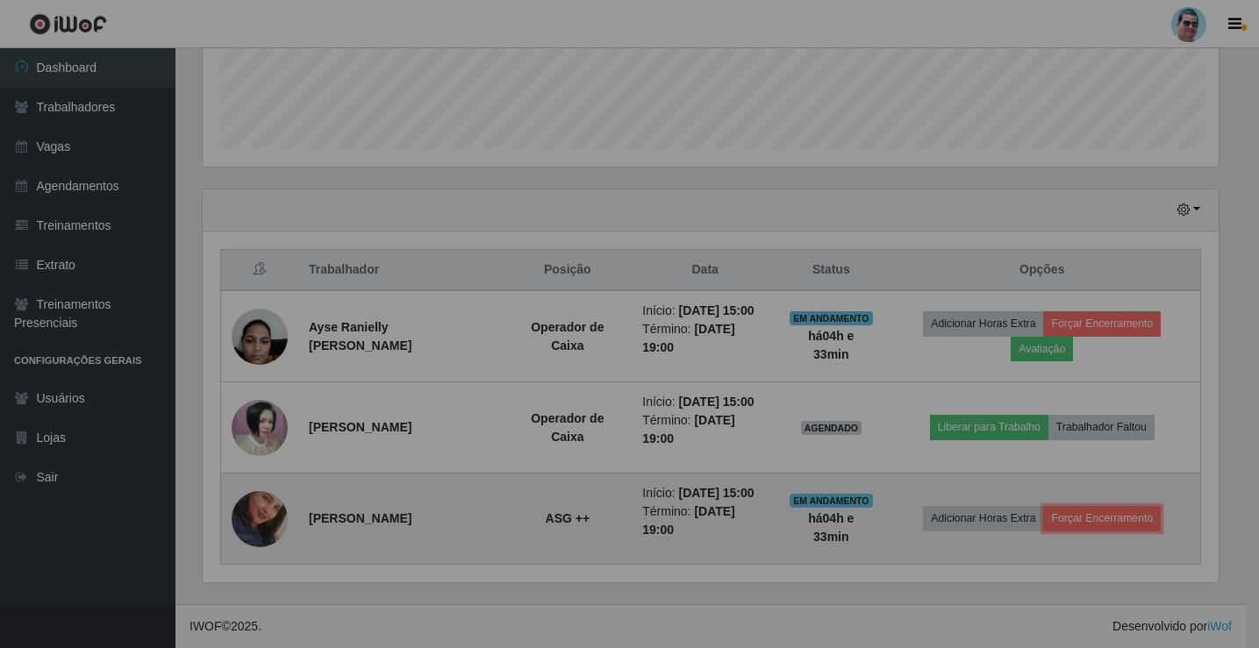
scroll to position [364, 1029]
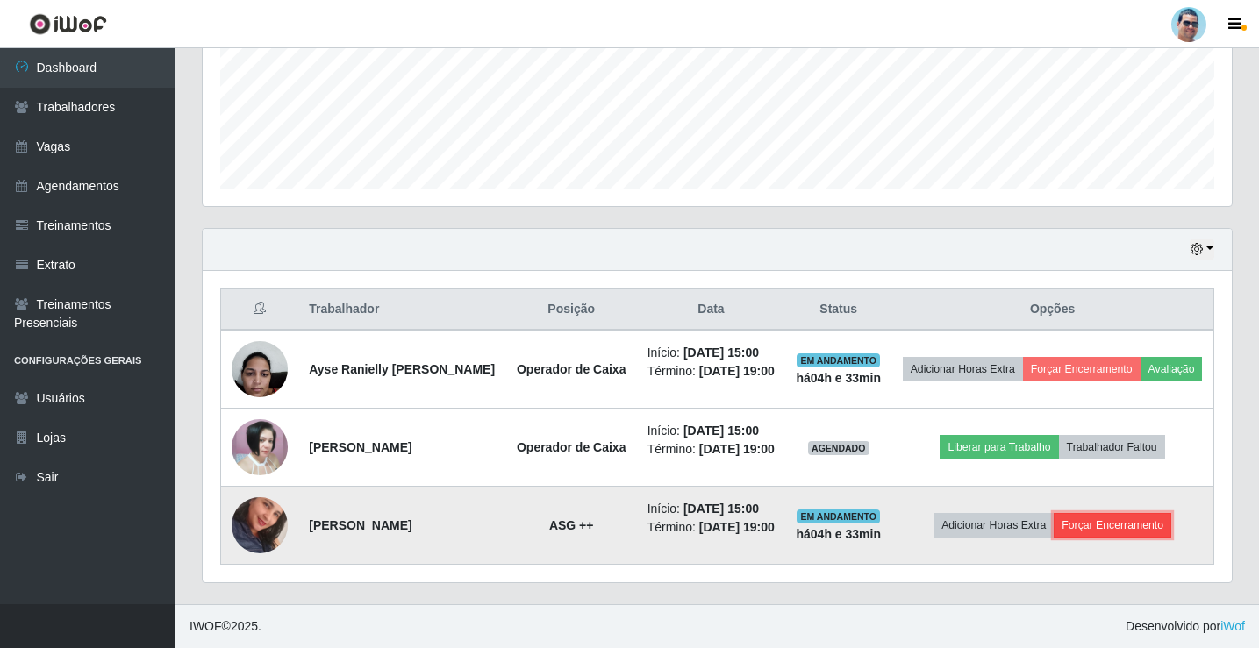
click at [1130, 513] on button "Forçar Encerramento" at bounding box center [1112, 525] width 118 height 25
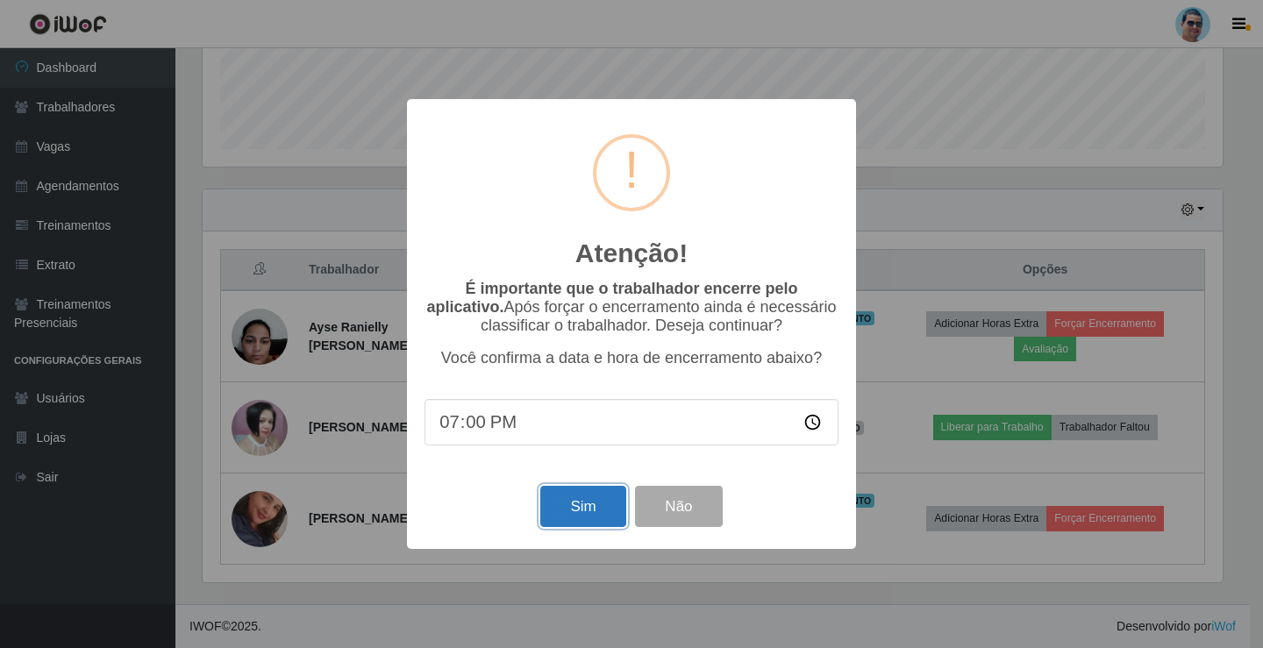
click at [576, 503] on button "Sim" at bounding box center [582, 506] width 85 height 41
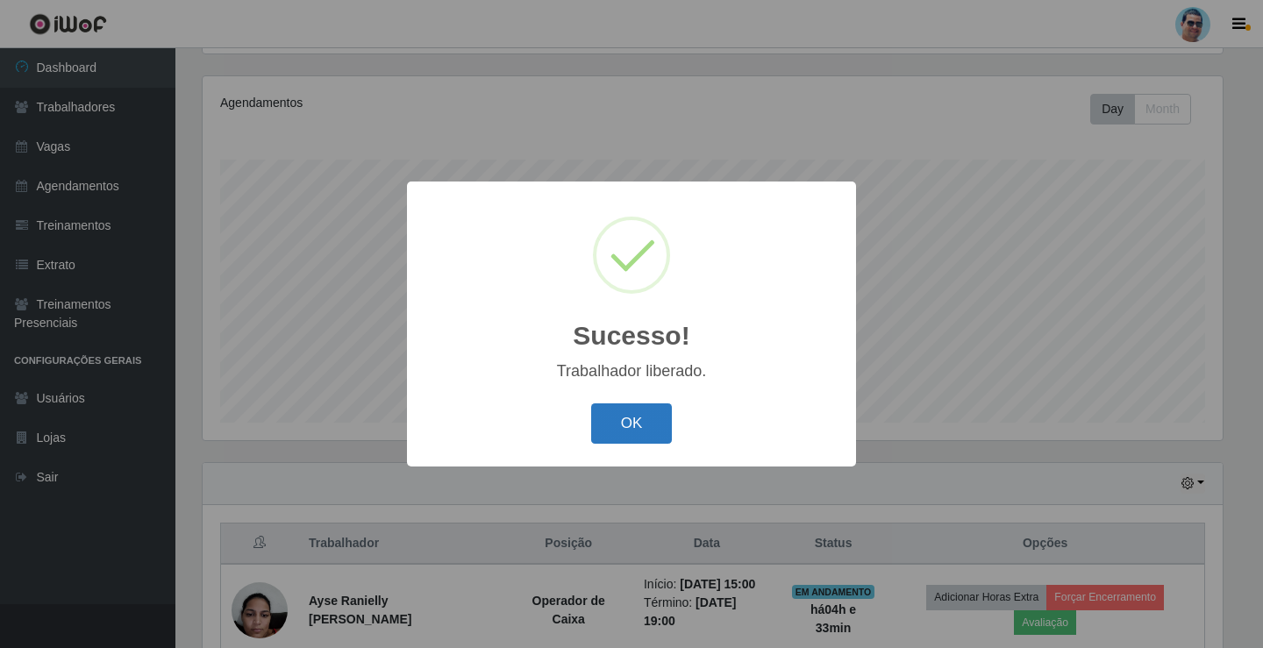
click at [659, 429] on button "OK" at bounding box center [632, 423] width 82 height 41
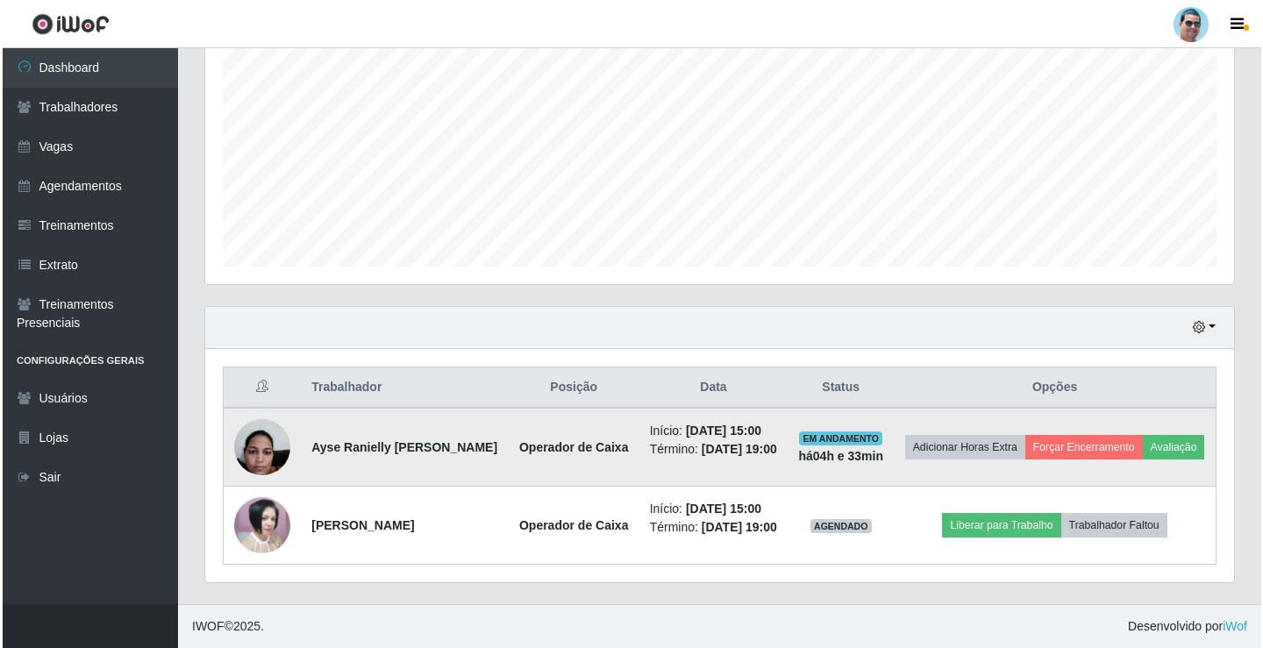
scroll to position [387, 0]
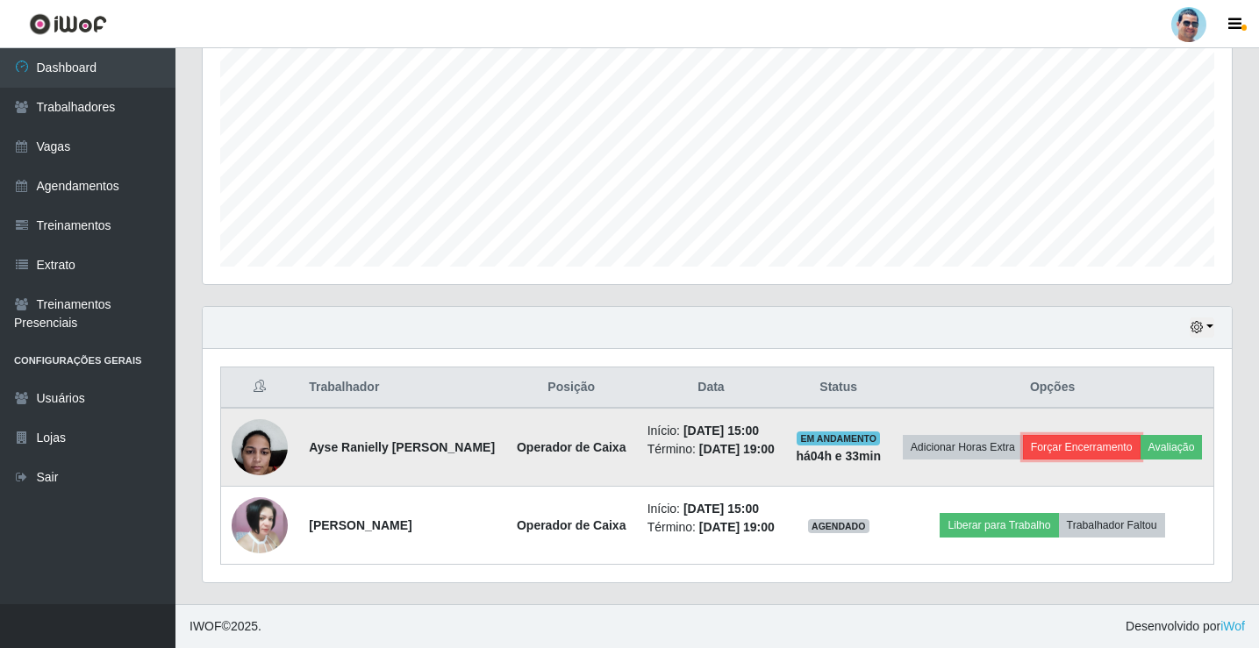
click at [1094, 435] on button "Forçar Encerramento" at bounding box center [1082, 447] width 118 height 25
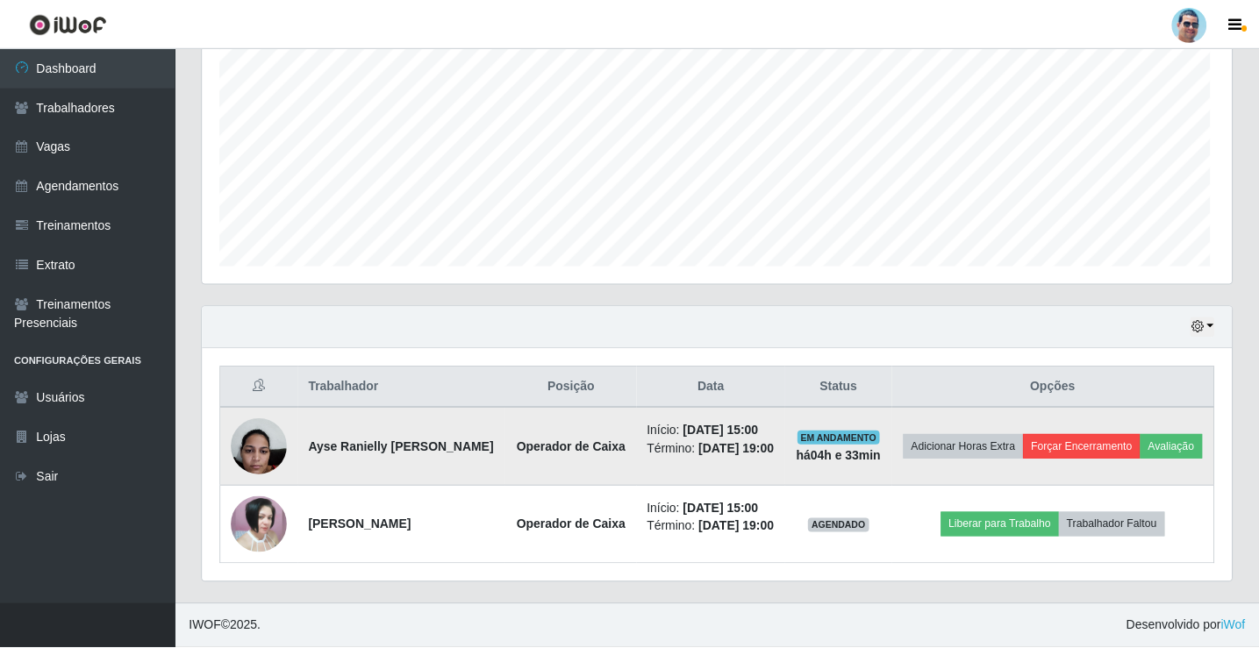
scroll to position [364, 1020]
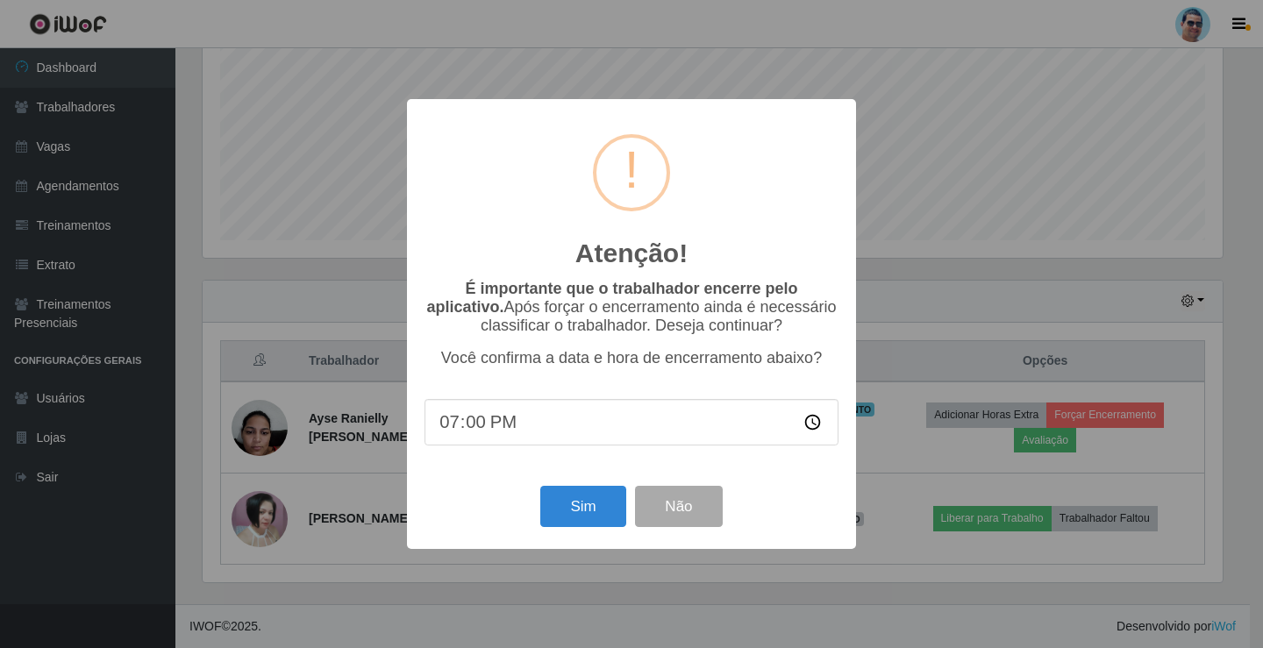
click at [1027, 196] on div "Atenção! × É importante que o trabalhador encerre pelo aplicativo. Após forçar …" at bounding box center [631, 324] width 1263 height 648
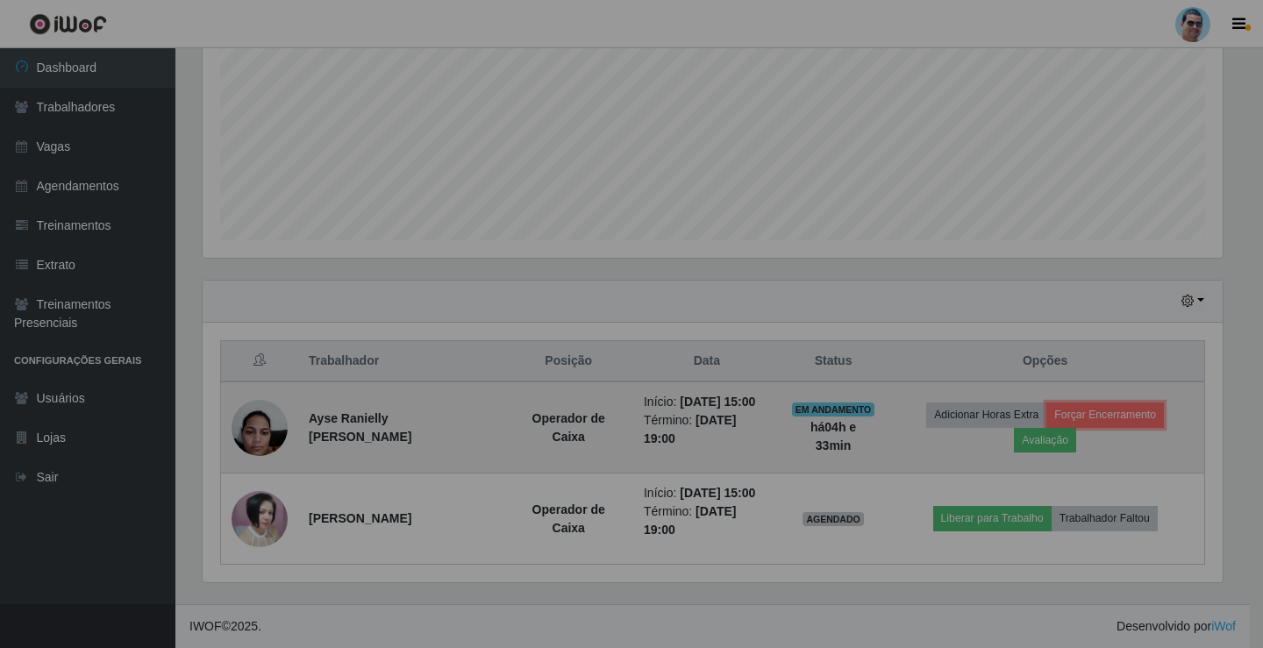
scroll to position [364, 1029]
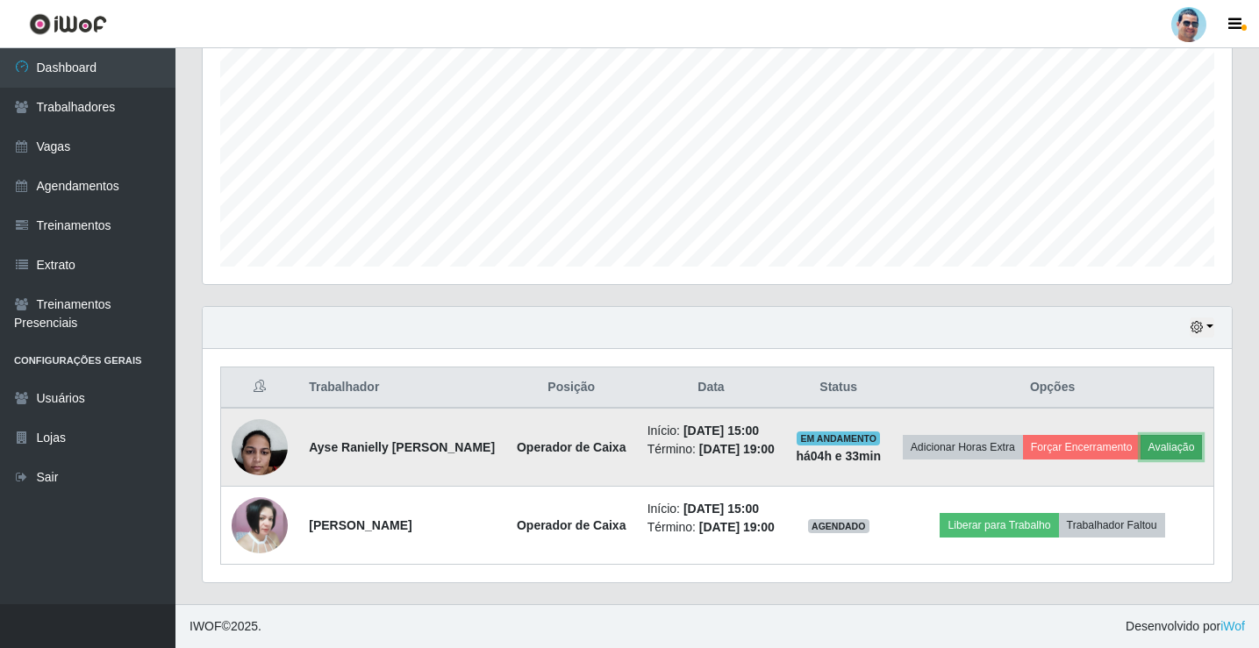
click at [1140, 439] on button "Avaliação" at bounding box center [1171, 447] width 62 height 25
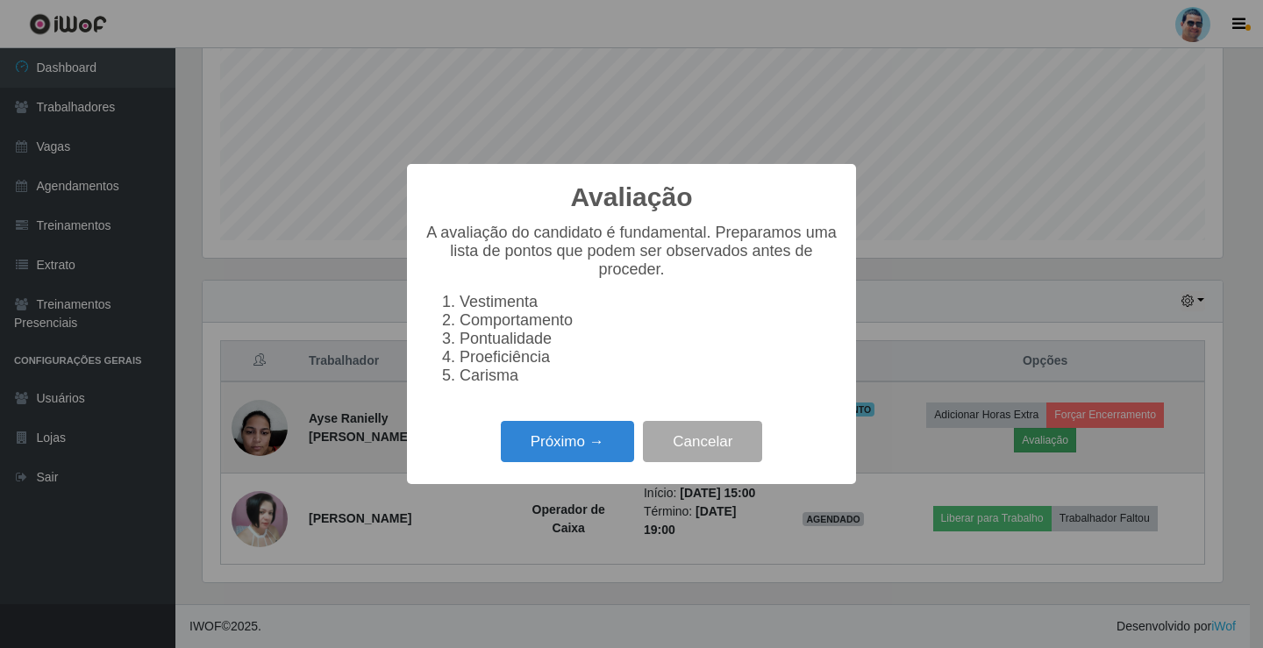
scroll to position [364, 1020]
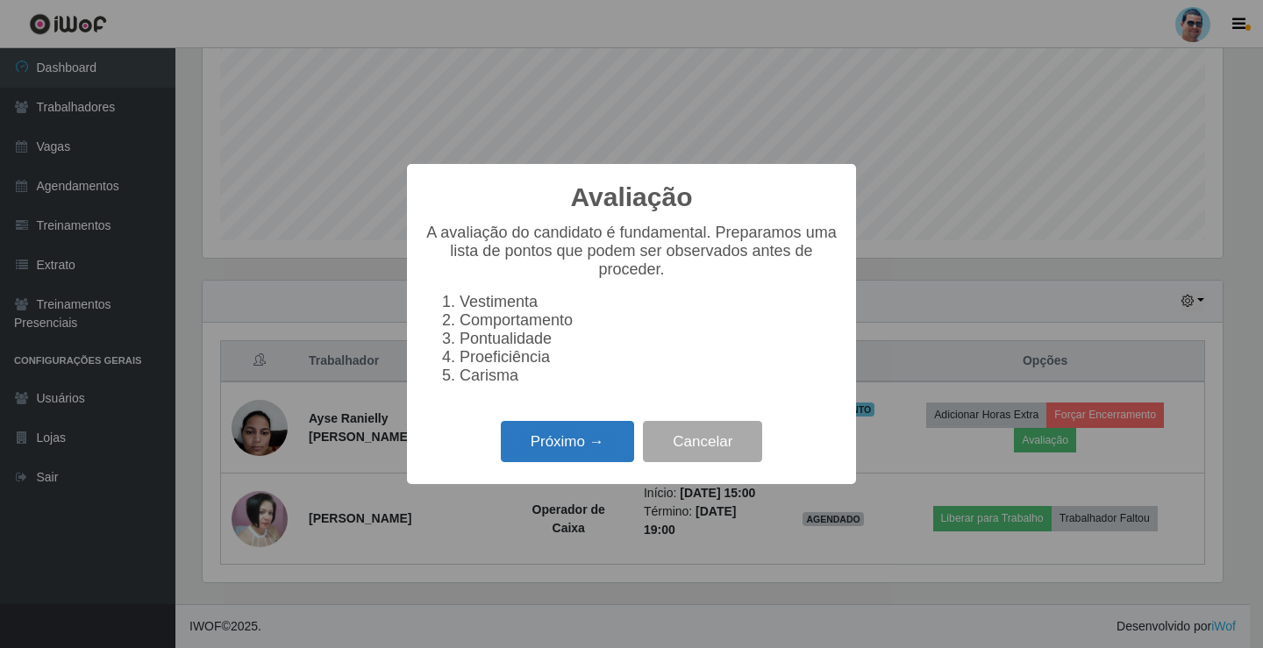
click at [581, 457] on button "Próximo →" at bounding box center [567, 441] width 133 height 41
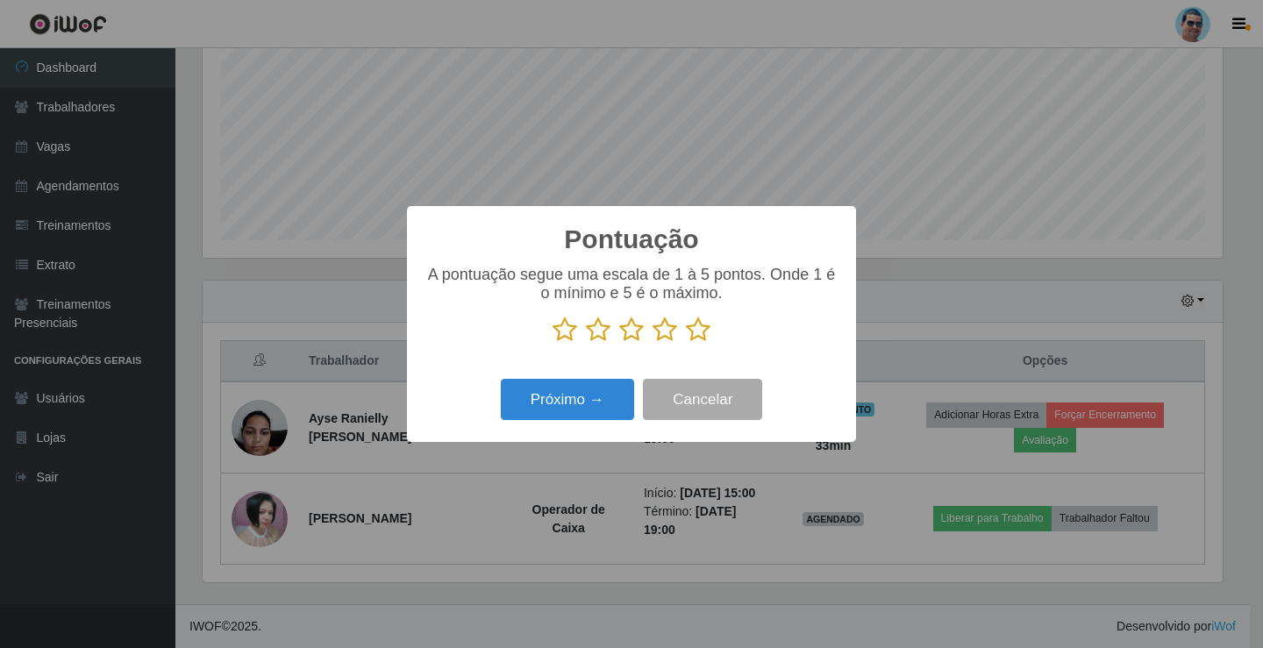
click at [669, 332] on icon at bounding box center [665, 330] width 25 height 26
click at [653, 343] on input "radio" at bounding box center [653, 343] width 0 height 0
click at [600, 396] on button "Próximo →" at bounding box center [567, 399] width 133 height 41
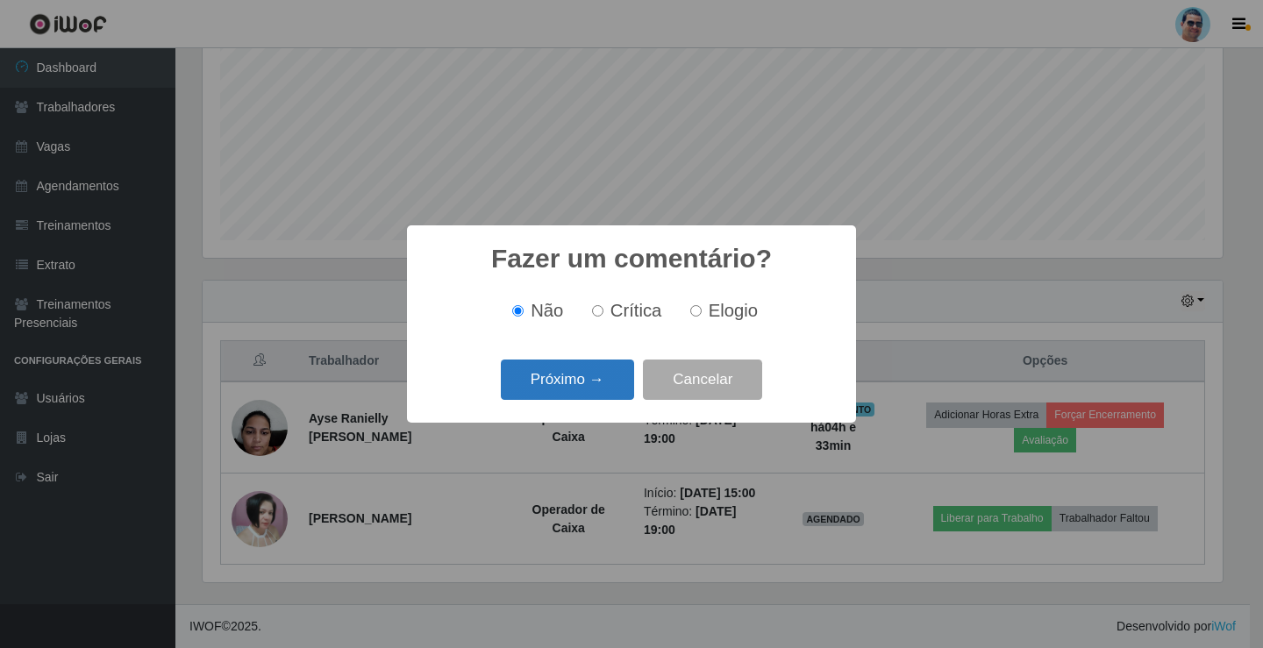
click at [600, 388] on button "Próximo →" at bounding box center [567, 380] width 133 height 41
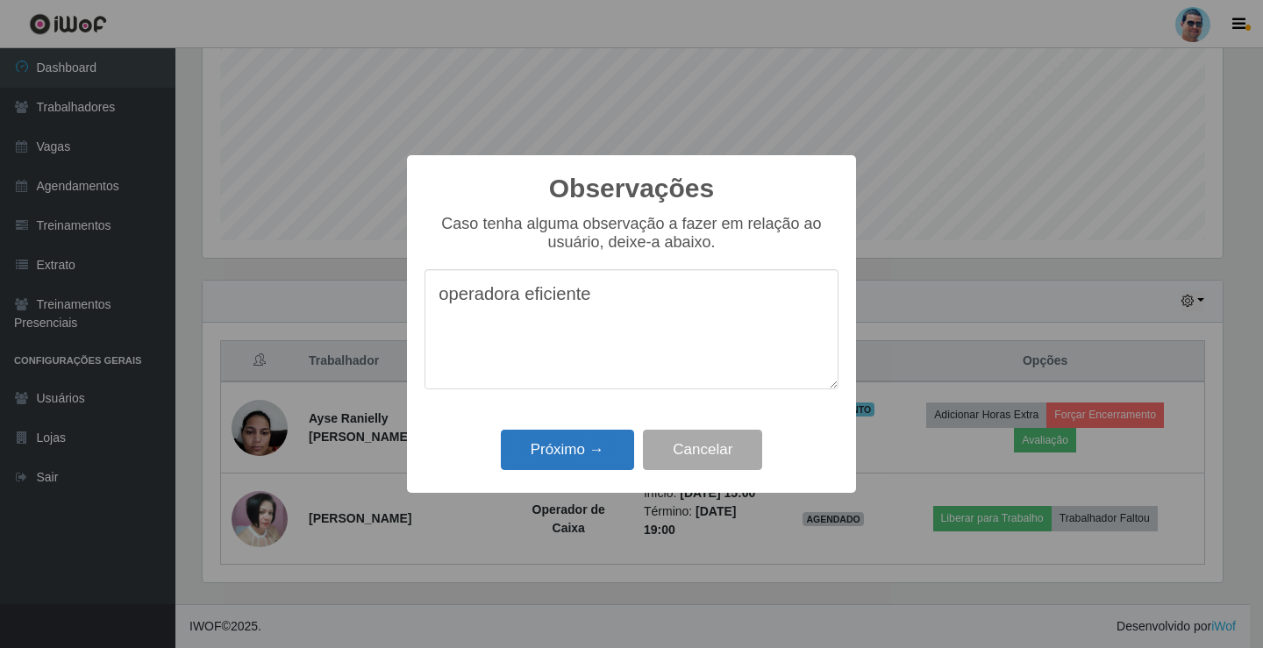
type textarea "operadora eficiente"
click at [575, 459] on button "Próximo →" at bounding box center [567, 450] width 133 height 41
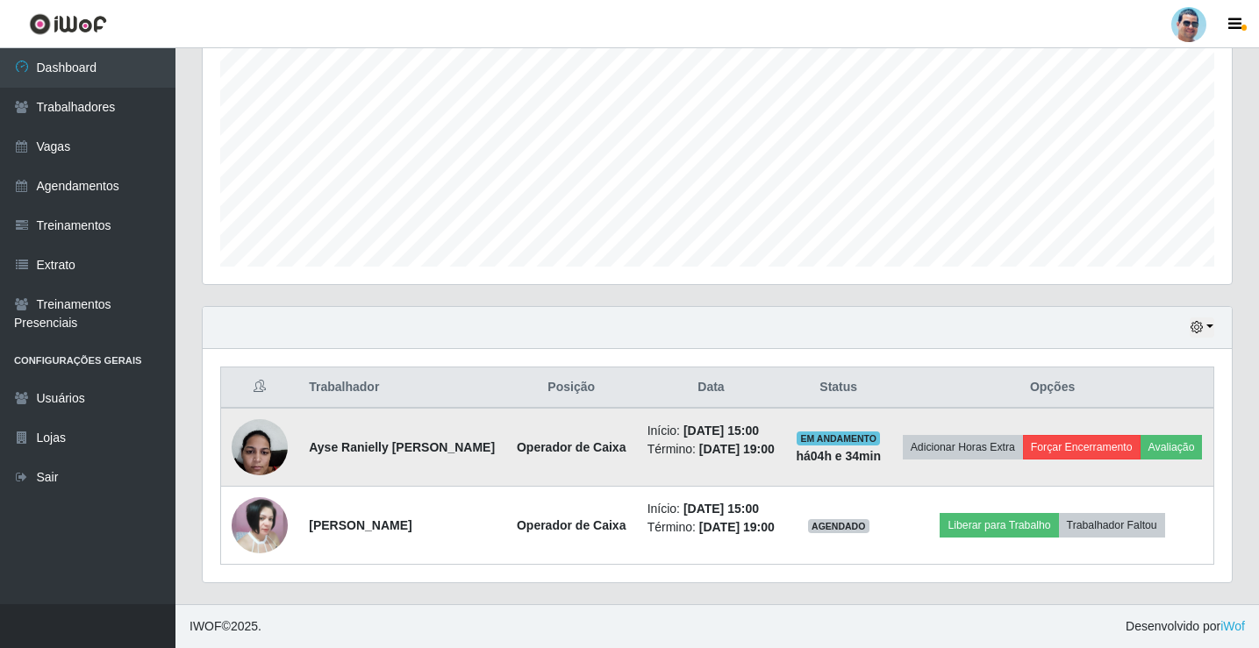
scroll to position [360, 0]
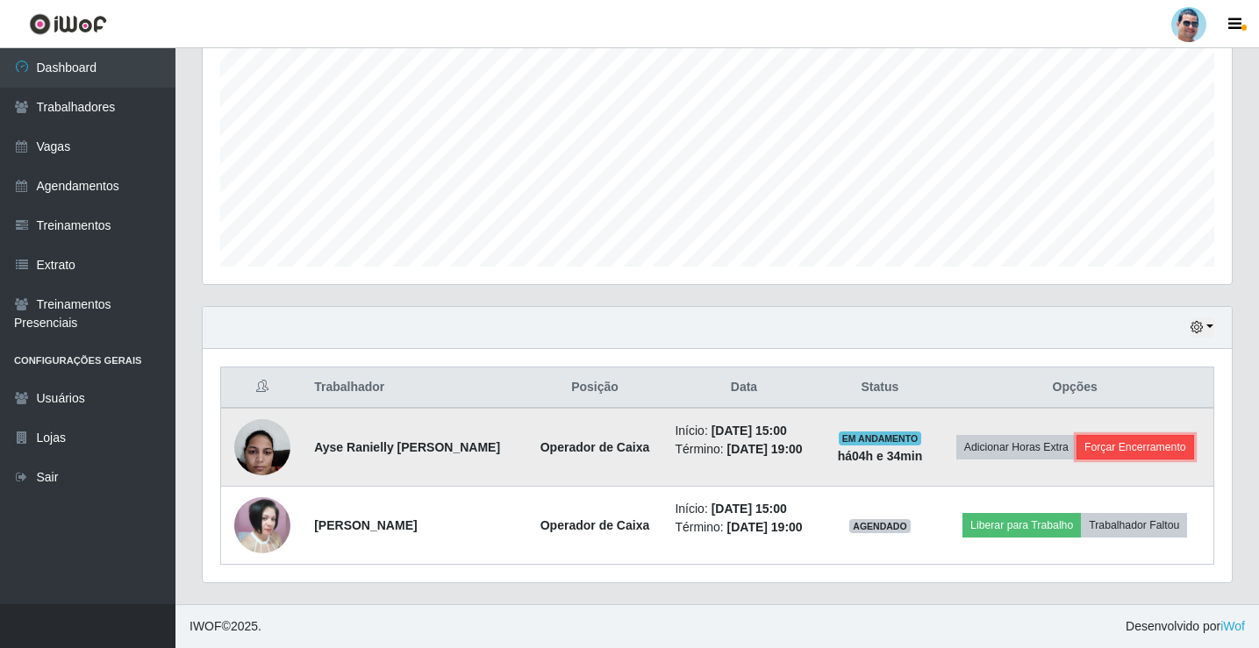
click at [1118, 446] on button "Forçar Encerramento" at bounding box center [1135, 447] width 118 height 25
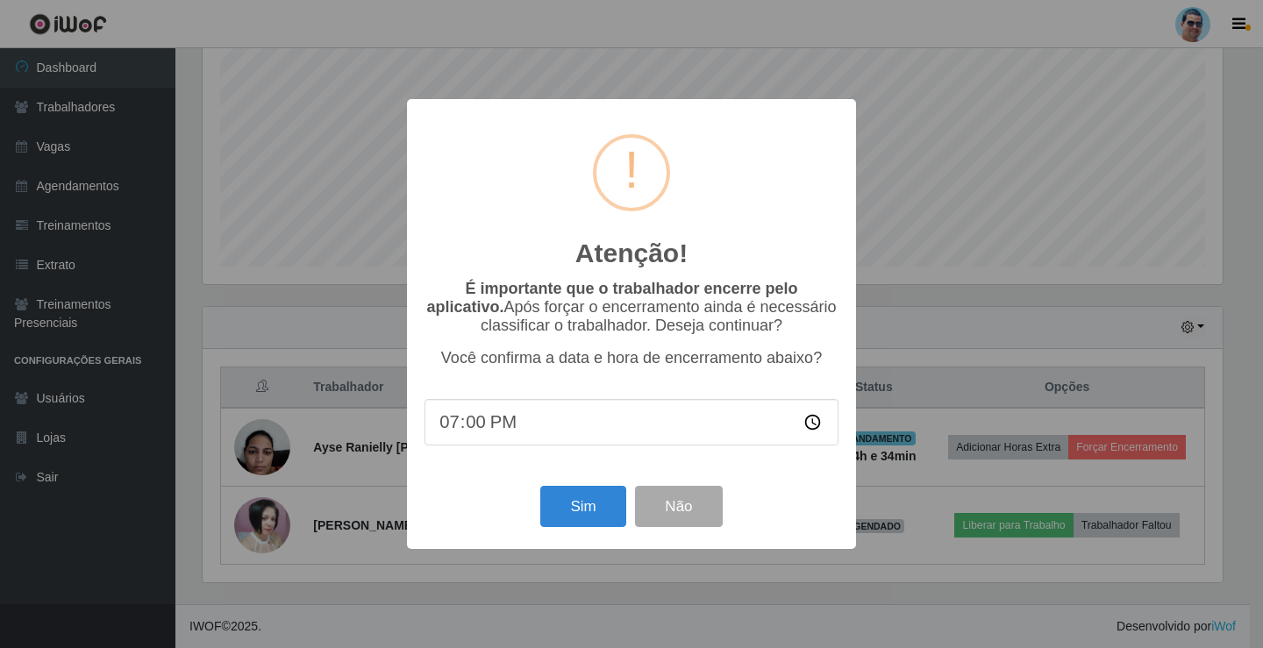
click at [470, 421] on input "19:00" at bounding box center [632, 422] width 414 height 46
type input "19:13"
click at [565, 505] on button "Sim" at bounding box center [582, 506] width 85 height 41
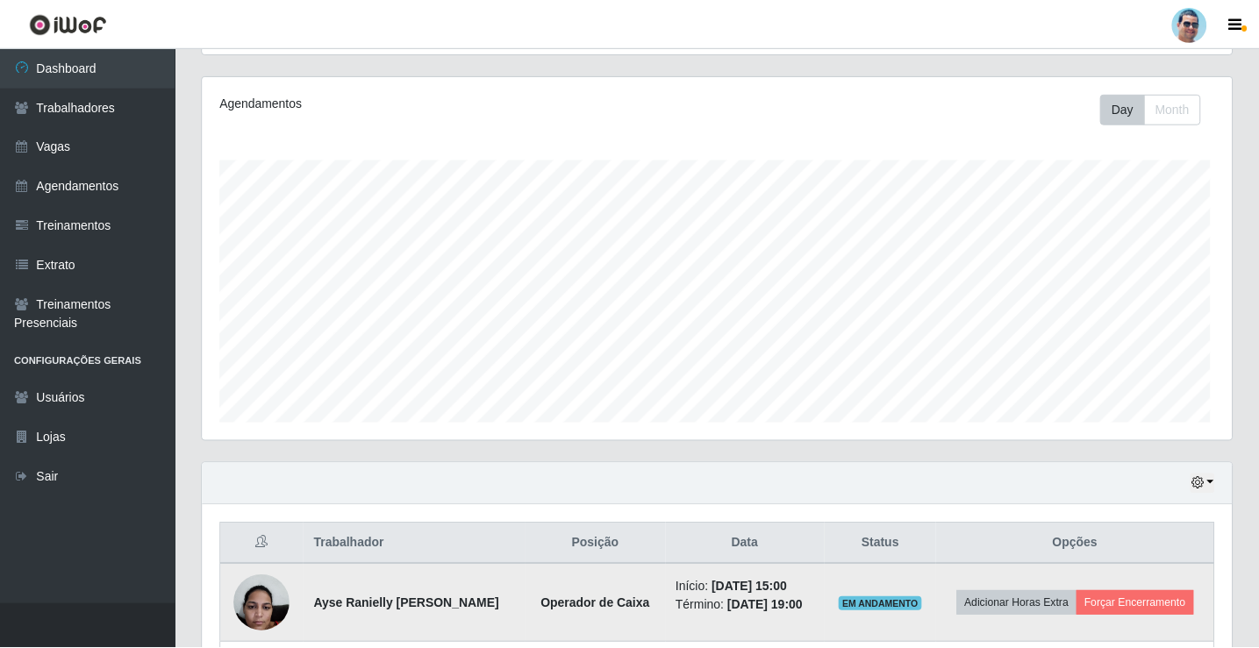
scroll to position [364, 1020]
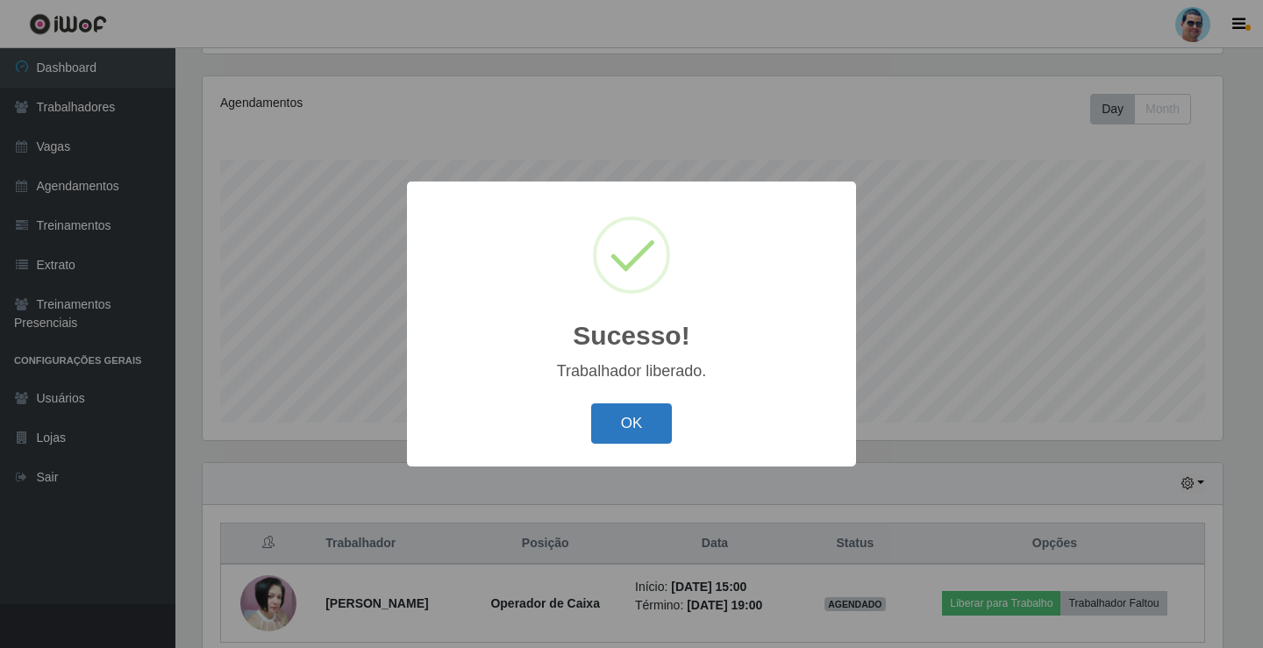
click at [653, 427] on button "OK" at bounding box center [632, 423] width 82 height 41
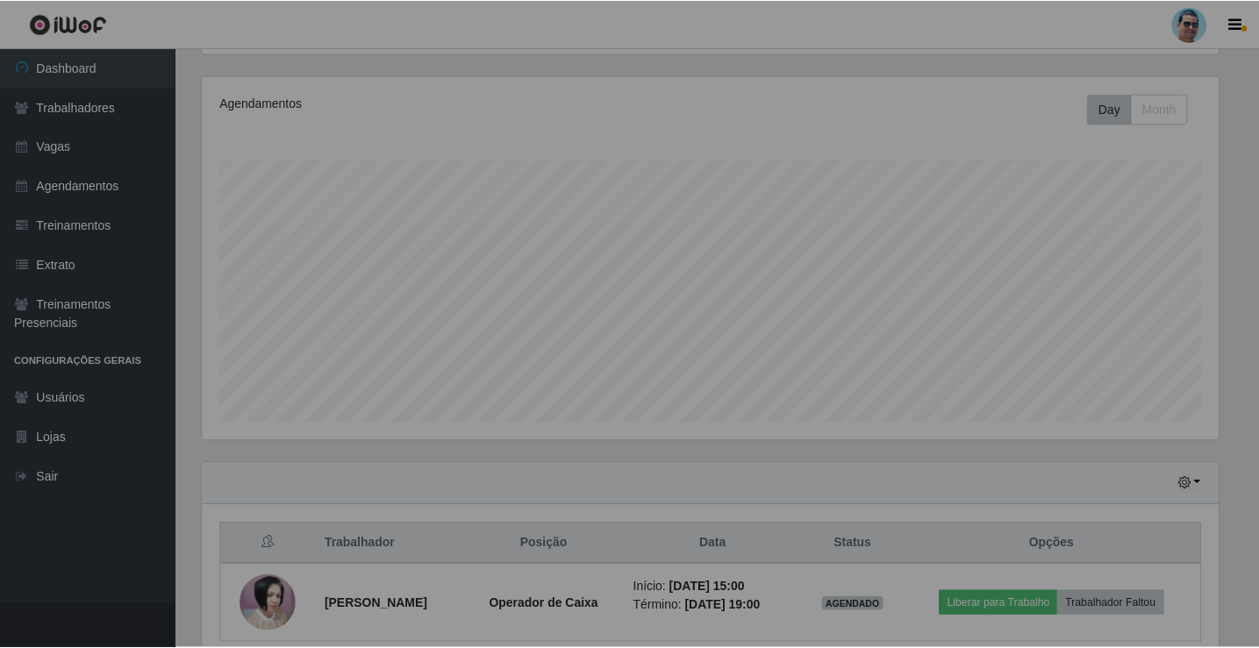
scroll to position [364, 1029]
